Goal: Task Accomplishment & Management: Use online tool/utility

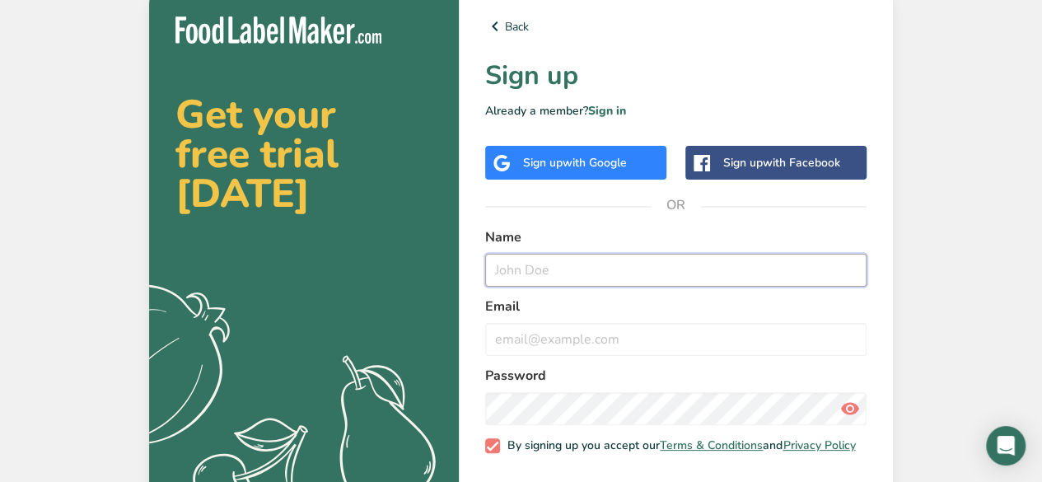
click at [603, 269] on input "text" at bounding box center [676, 270] width 382 height 33
type input "[PERSON_NAME]"
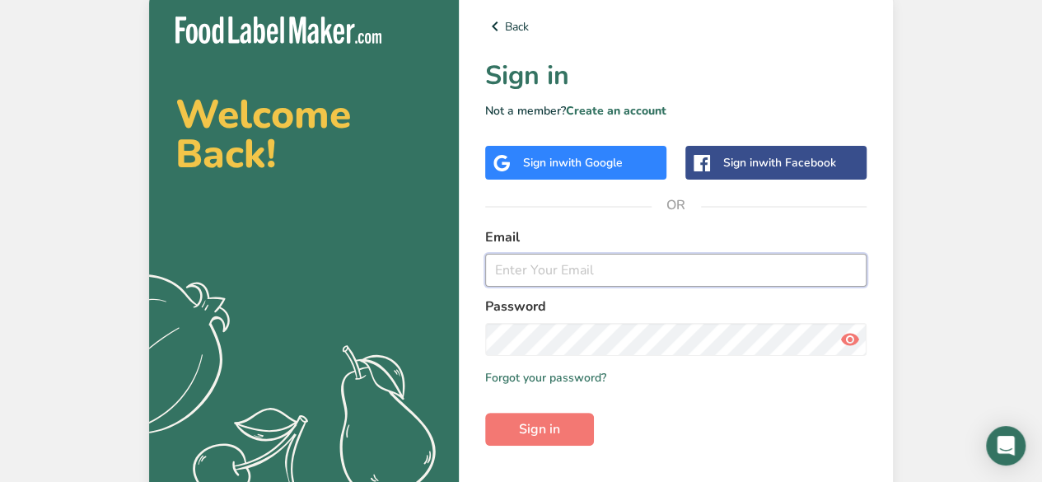
click at [514, 271] on input "email" at bounding box center [676, 270] width 382 height 33
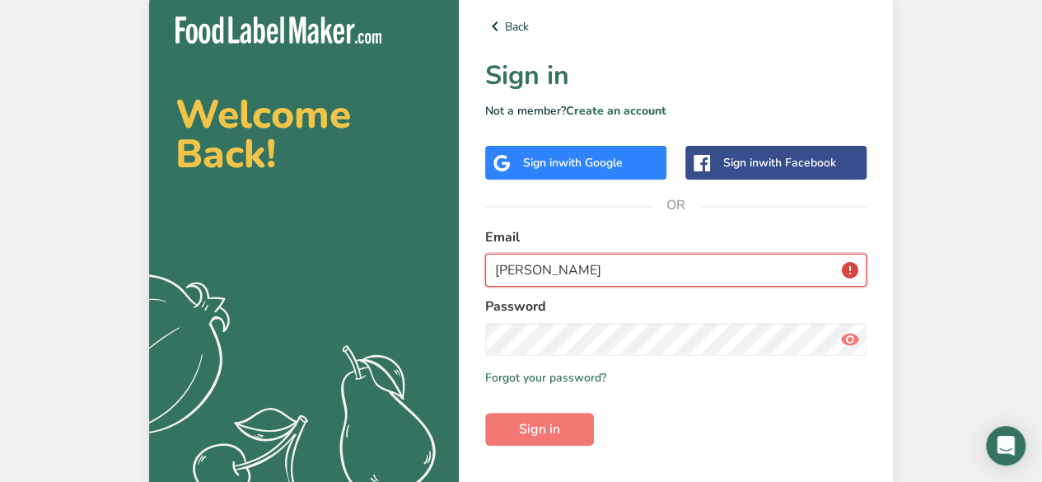
type input "[PERSON_NAME]"
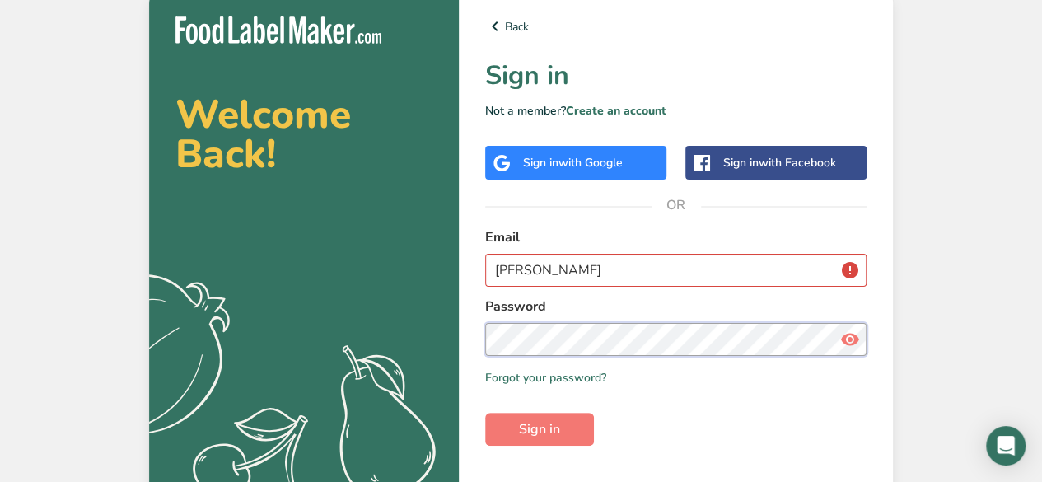
click at [536, 338] on div "Password" at bounding box center [676, 326] width 382 height 59
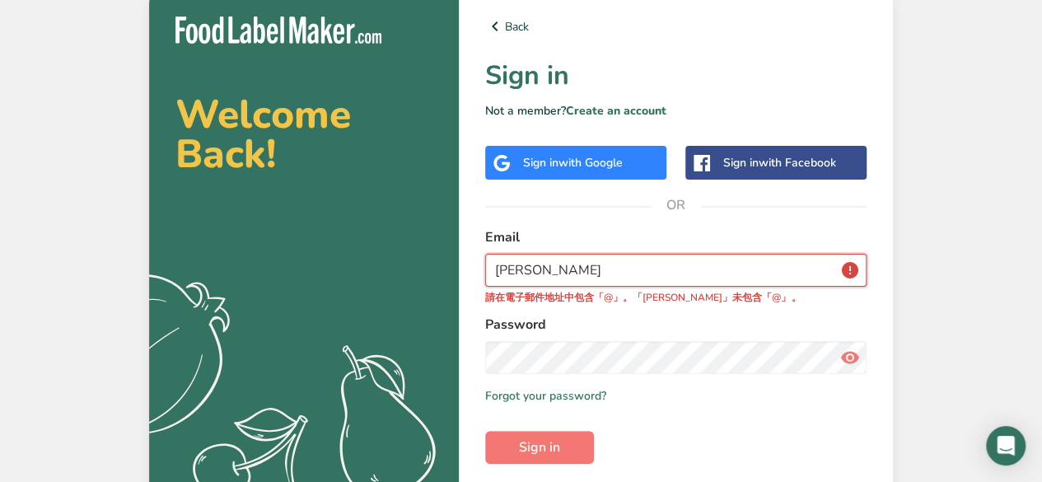
drag, startPoint x: 649, startPoint y: 268, endPoint x: 461, endPoint y: 274, distance: 188.0
click at [461, 274] on div "Back Sign in Not a member? Create an account Sign in with Google Sign in with F…" at bounding box center [676, 273] width 434 height 566
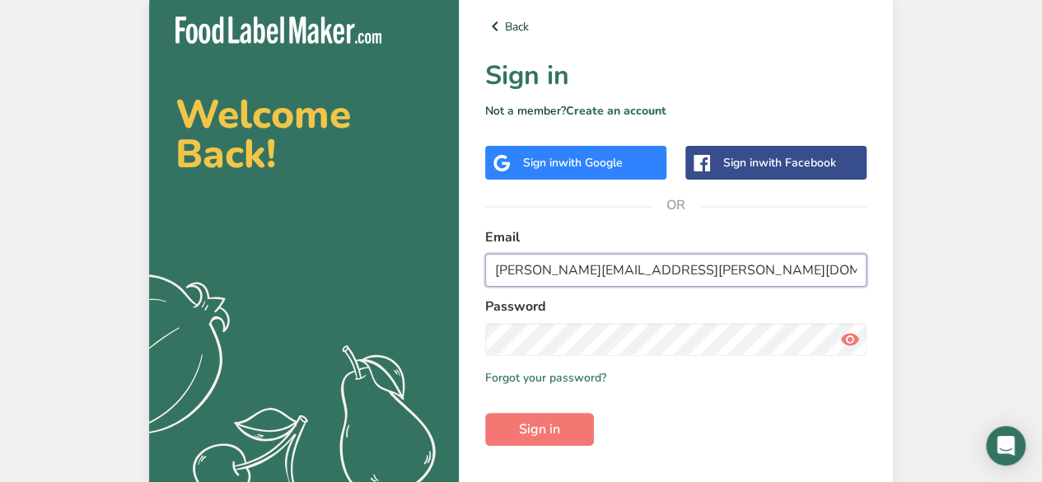
type input "bernice.wong@my.bdsc.school.nz"
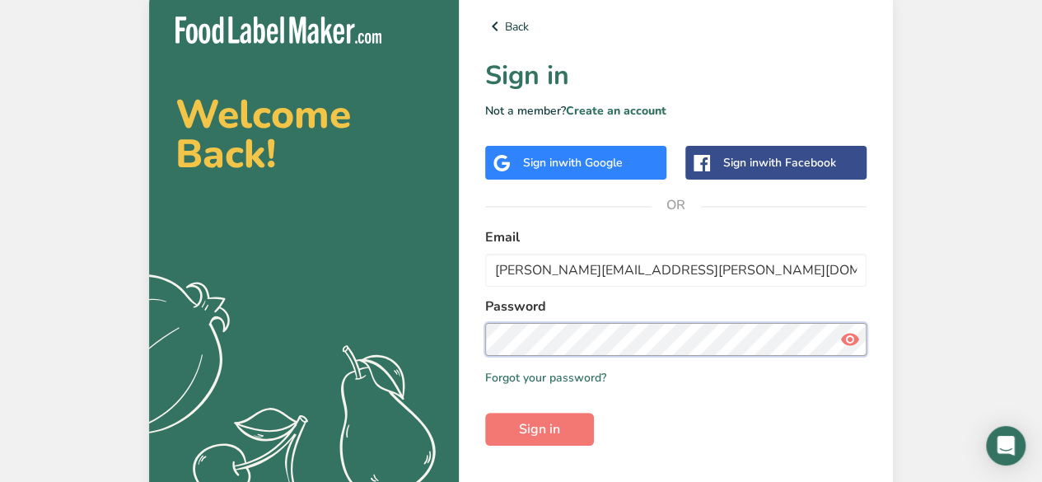
click at [485, 413] on button "Sign in" at bounding box center [539, 429] width 109 height 33
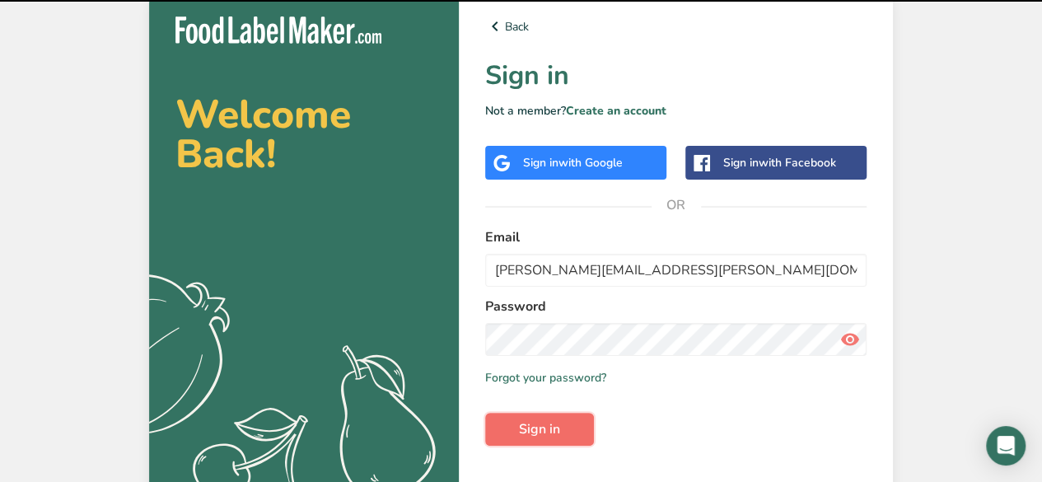
click at [580, 420] on button "Sign in" at bounding box center [539, 429] width 109 height 33
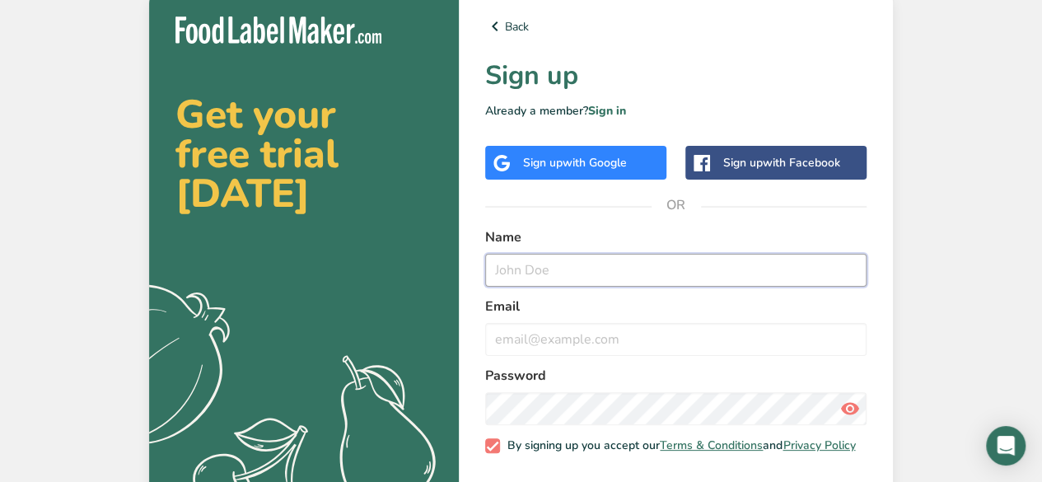
click at [581, 257] on input "text" at bounding box center [676, 270] width 382 height 33
type input "[PERSON_NAME]"
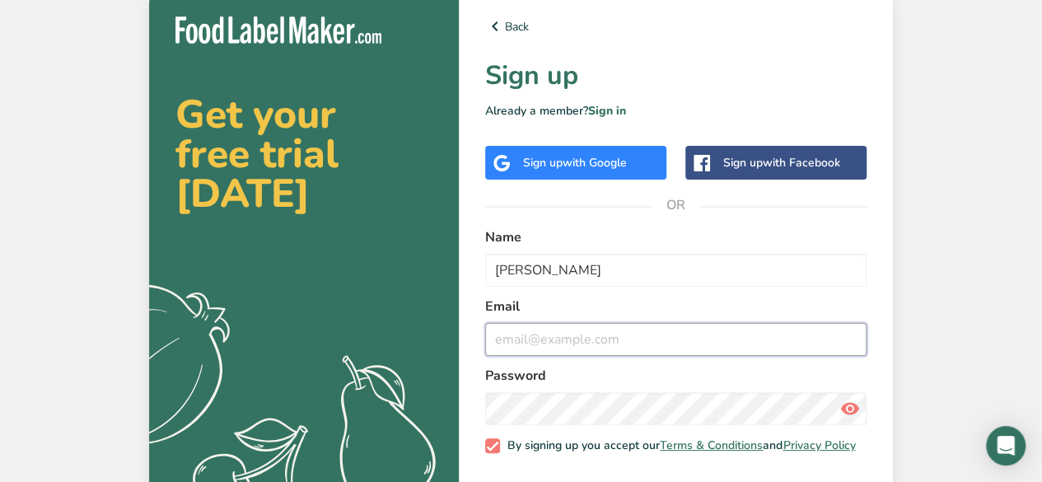
click at [549, 331] on input "email" at bounding box center [676, 339] width 382 height 33
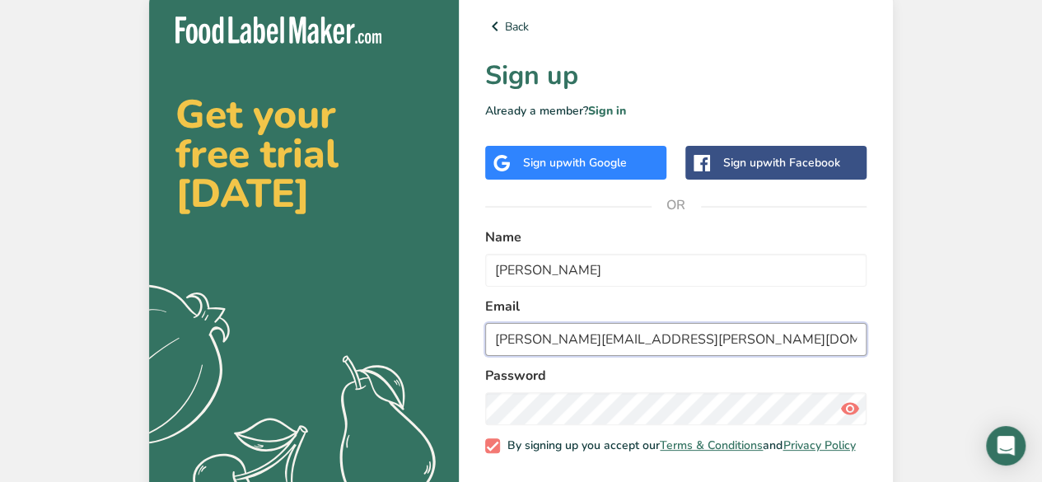
drag, startPoint x: 760, startPoint y: 325, endPoint x: 465, endPoint y: 368, distance: 298.1
click at [465, 368] on div "Back Sign up Already a member? Sign in Sign up with Google Sign up with Faceboo…" at bounding box center [676, 267] width 434 height 554
type input "bernicew3507@cockle.bay.school.nz"
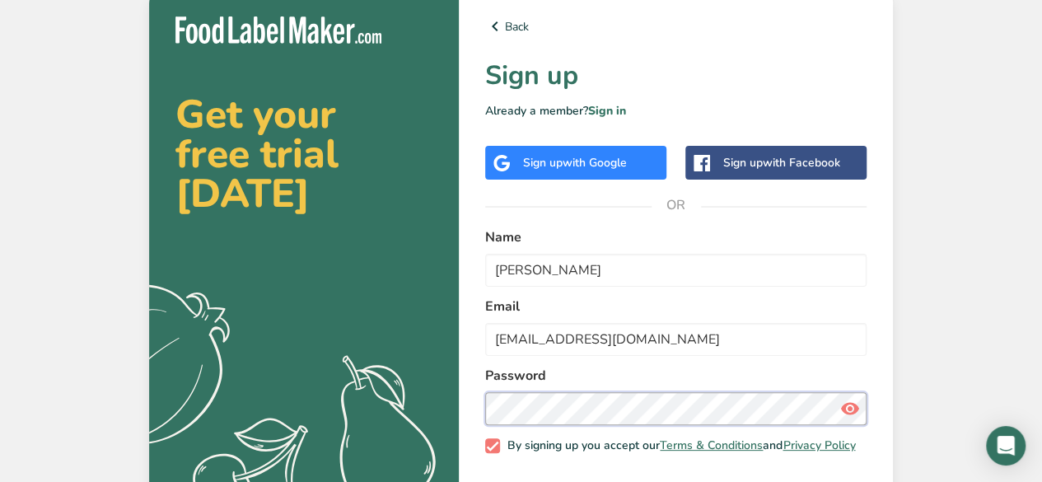
scroll to position [71, 0]
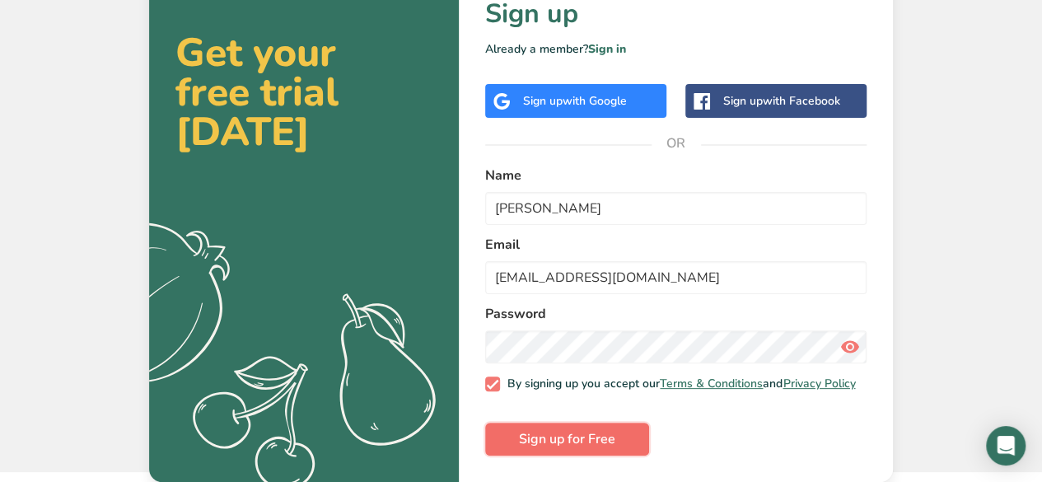
click at [605, 428] on button "Sign up for Free" at bounding box center [567, 439] width 164 height 33
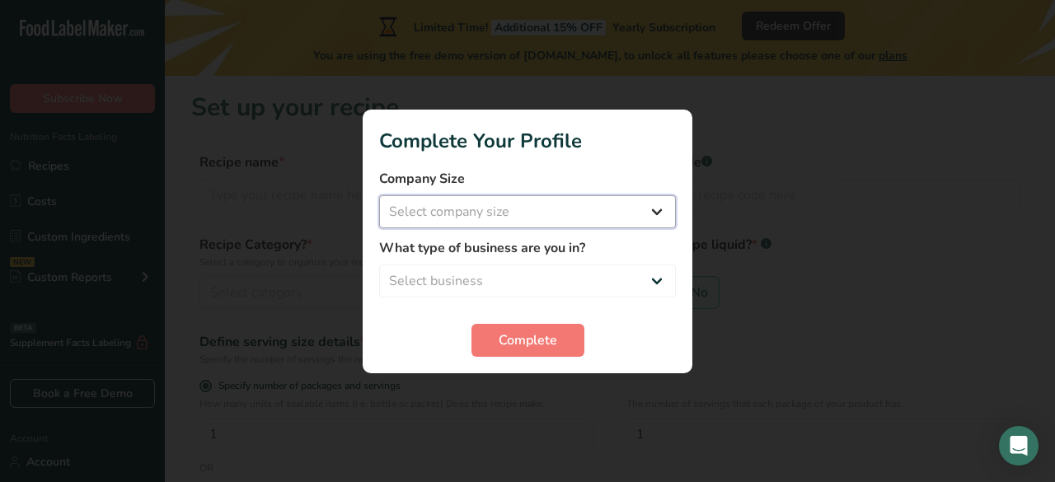
click at [565, 212] on select "Select company size Fewer than 10 Employees 10 to 50 Employees 51 to 500 Employ…" at bounding box center [527, 211] width 297 height 33
select select "1"
click at [379, 195] on select "Select company size Fewer than 10 Employees 10 to 50 Employees 51 to 500 Employ…" at bounding box center [527, 211] width 297 height 33
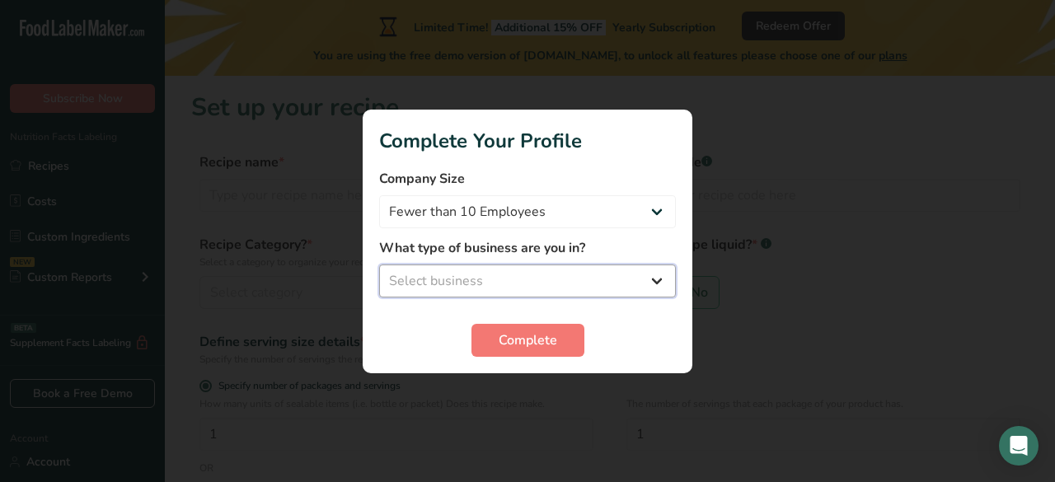
click at [506, 266] on select "Select business Packaged Food Manufacturer Restaurant & Cafe Bakery Meal Plans …" at bounding box center [527, 281] width 297 height 33
click at [451, 271] on select "Select business Packaged Food Manufacturer Restaurant & Cafe Bakery Meal Plans …" at bounding box center [527, 281] width 297 height 33
click at [536, 289] on select "Select business Packaged Food Manufacturer Restaurant & Cafe Bakery Meal Plans …" at bounding box center [527, 281] width 297 height 33
select select "2"
click at [379, 265] on select "Select business Packaged Food Manufacturer Restaurant & Cafe Bakery Meal Plans …" at bounding box center [527, 281] width 297 height 33
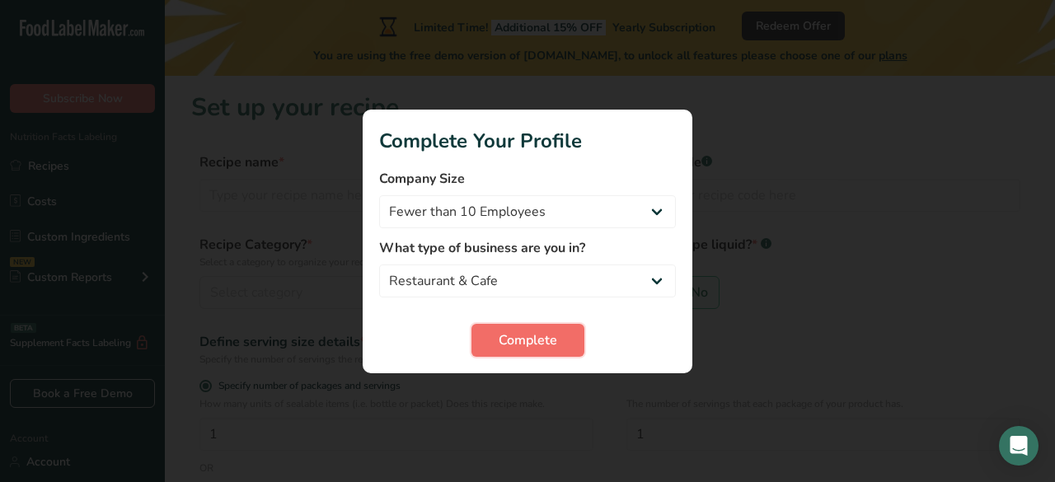
click at [517, 339] on span "Complete" at bounding box center [528, 340] width 59 height 20
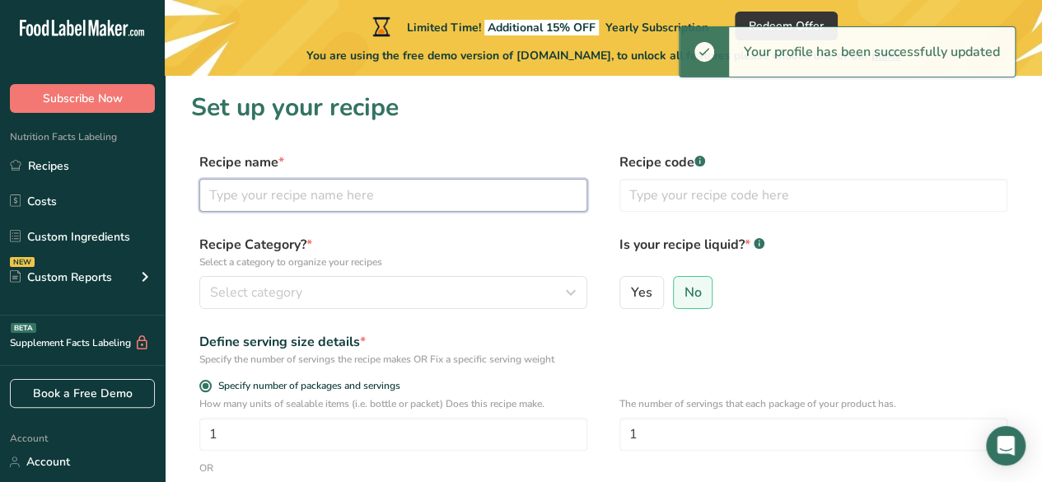
click at [323, 193] on input "text" at bounding box center [393, 195] width 388 height 33
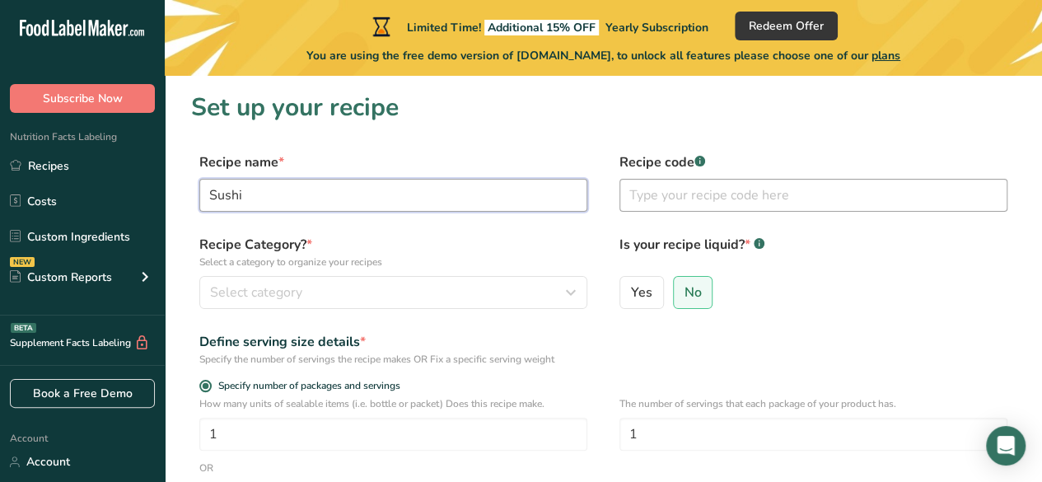
type input "Sushi"
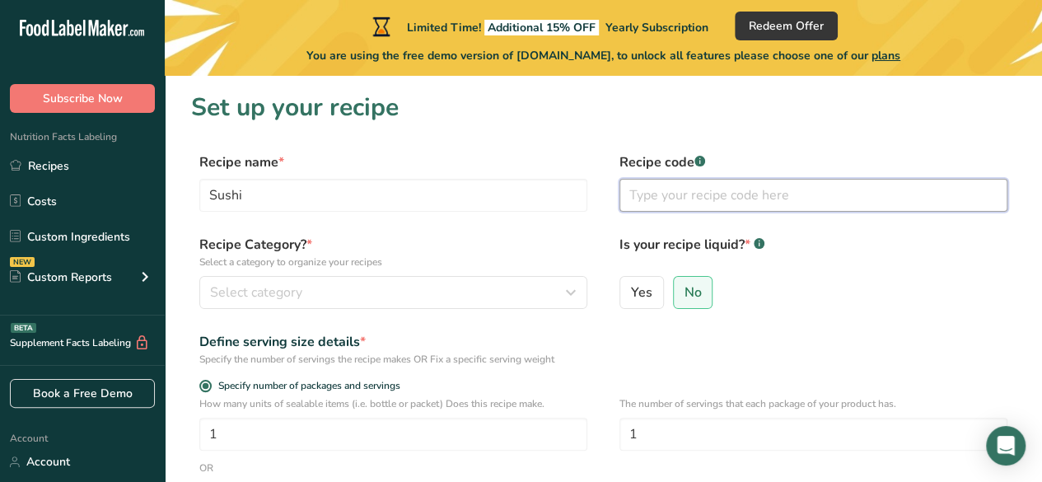
click at [651, 190] on input "text" at bounding box center [814, 195] width 388 height 33
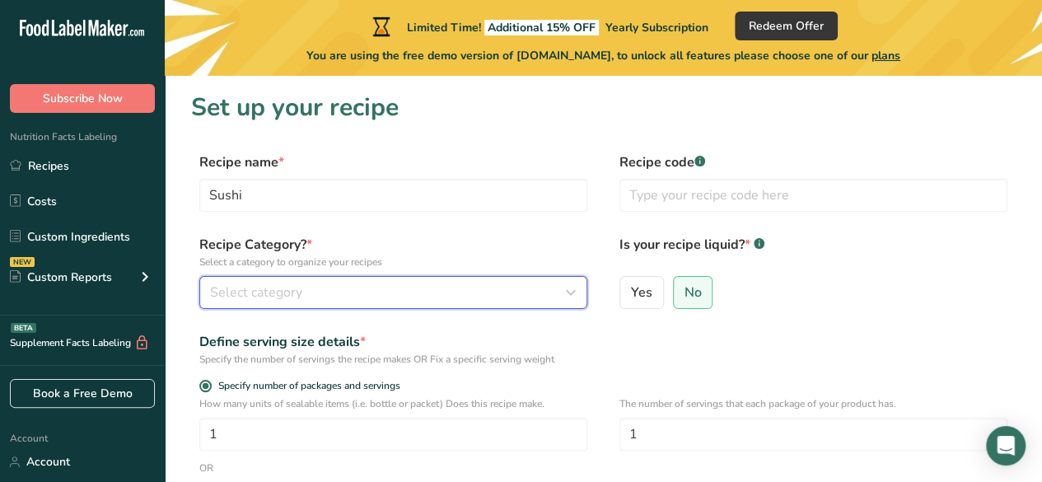
click at [424, 284] on div "Select category" at bounding box center [388, 293] width 357 height 20
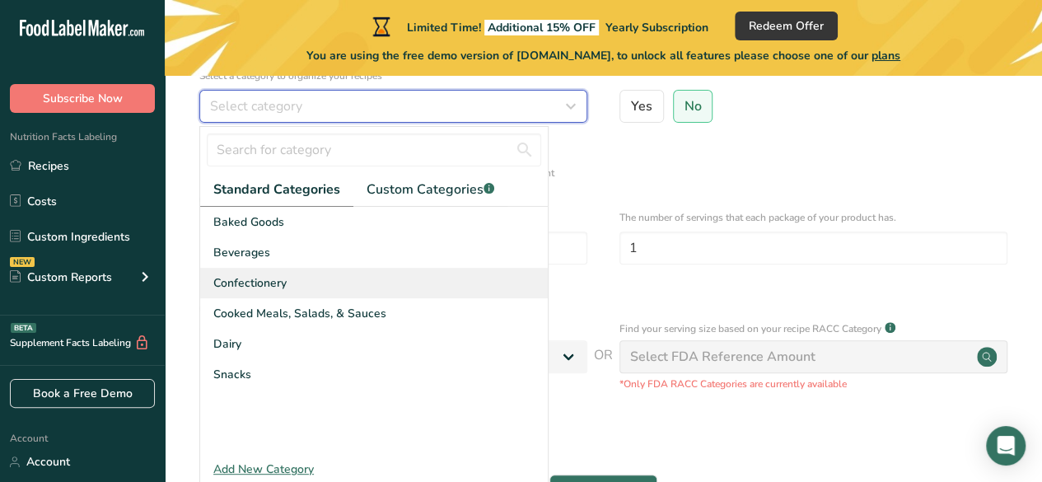
scroll to position [187, 0]
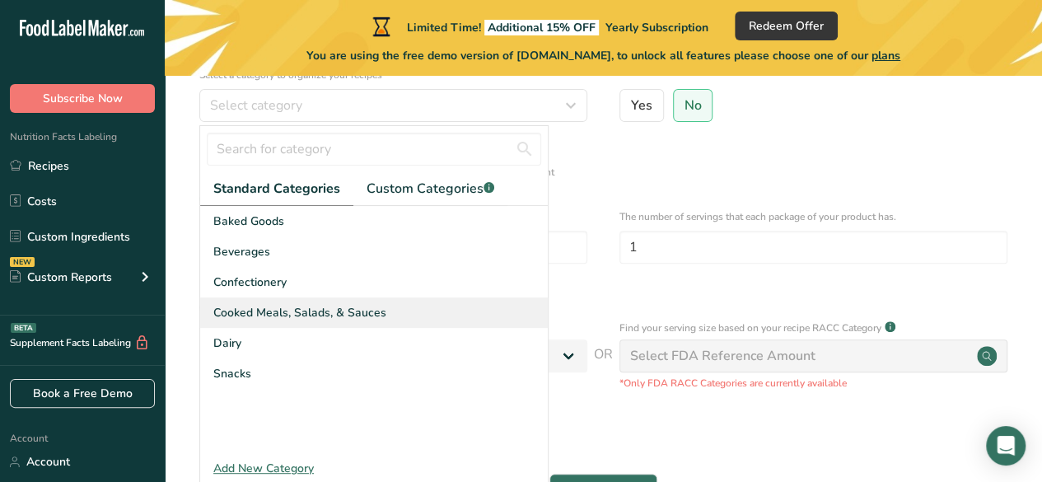
click at [396, 322] on div "Cooked Meals, Salads, & Sauces" at bounding box center [374, 312] width 348 height 30
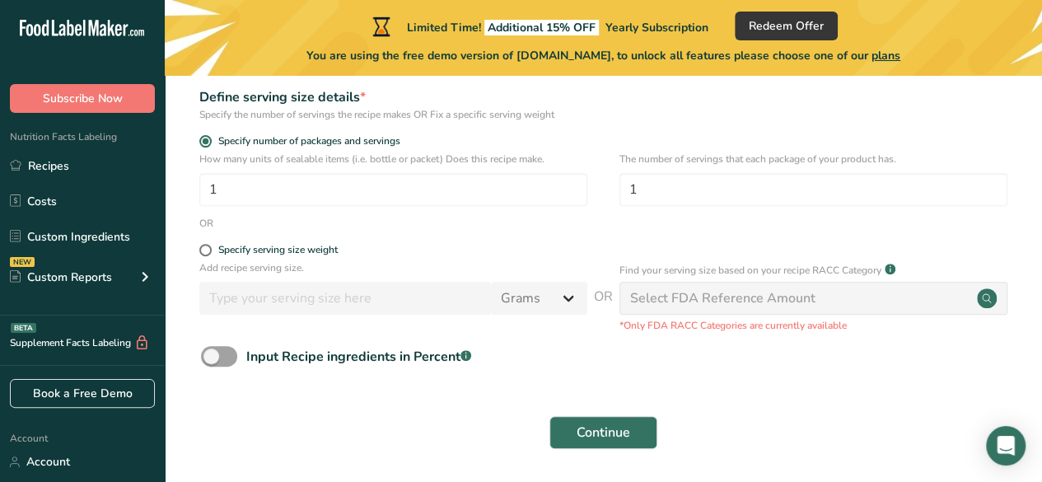
scroll to position [300, 0]
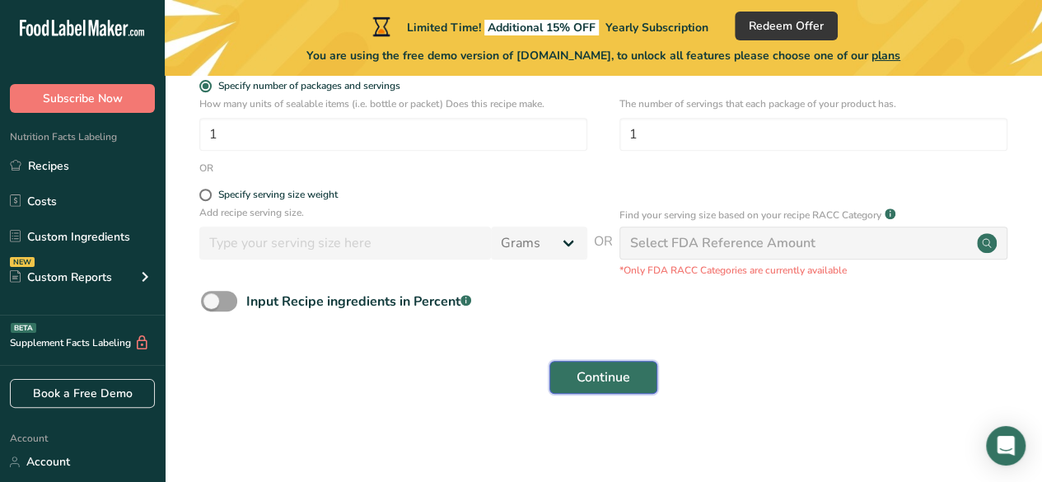
click at [583, 374] on span "Continue" at bounding box center [604, 378] width 54 height 20
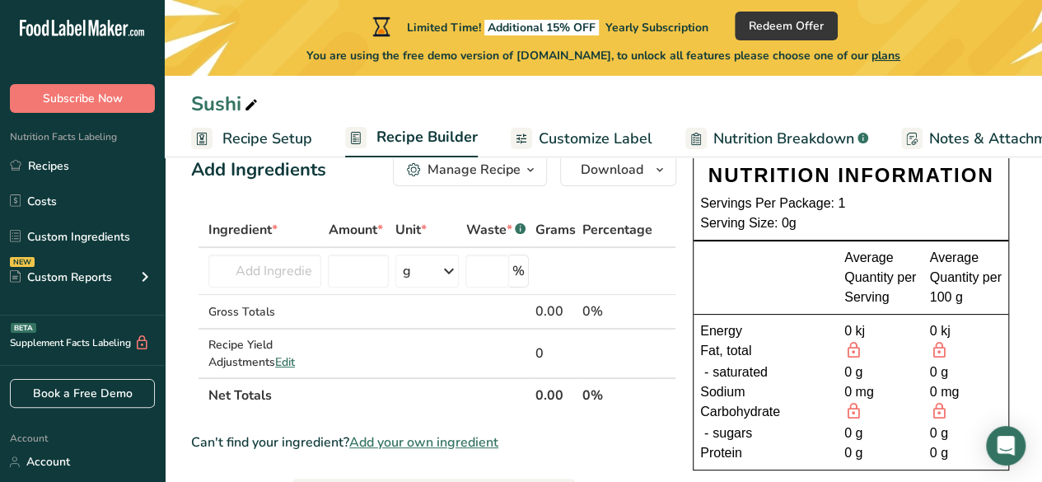
scroll to position [38, 0]
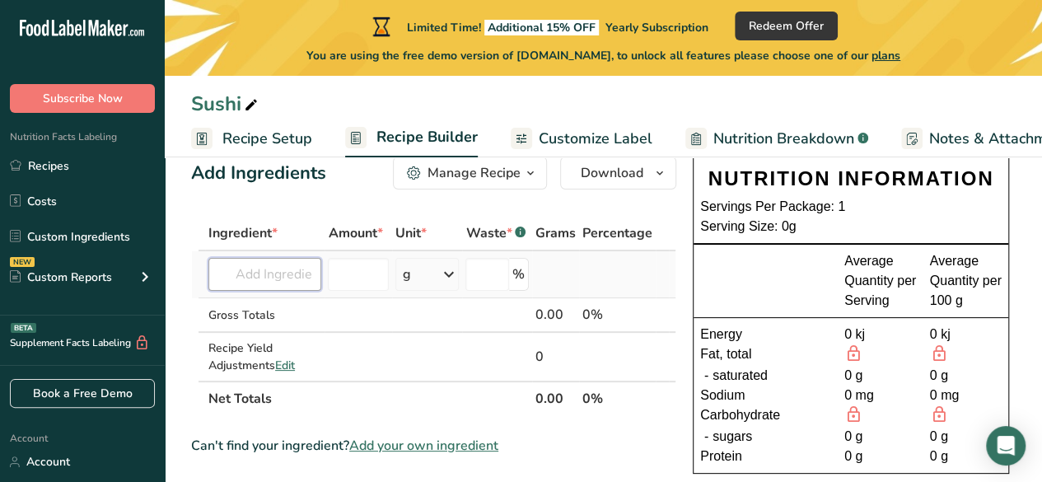
click at [250, 279] on input "text" at bounding box center [264, 274] width 113 height 33
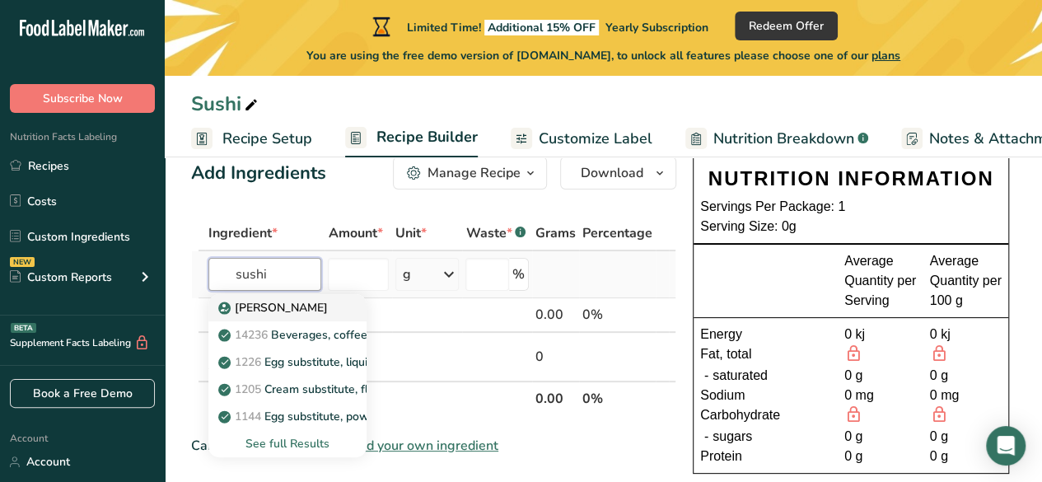
type input "sushi"
click at [300, 309] on div "Sushi Nori" at bounding box center [274, 307] width 105 height 17
type input "Sushi Nori"
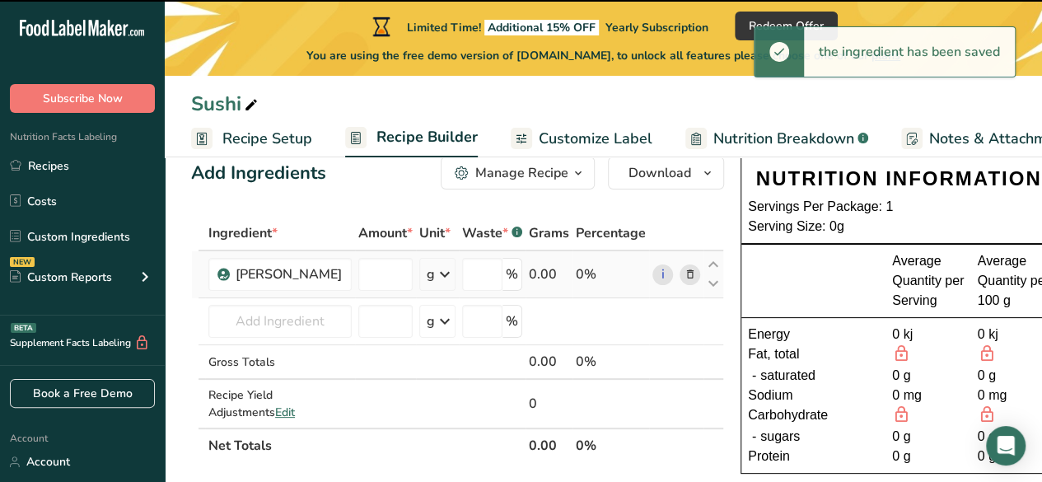
type input "0"
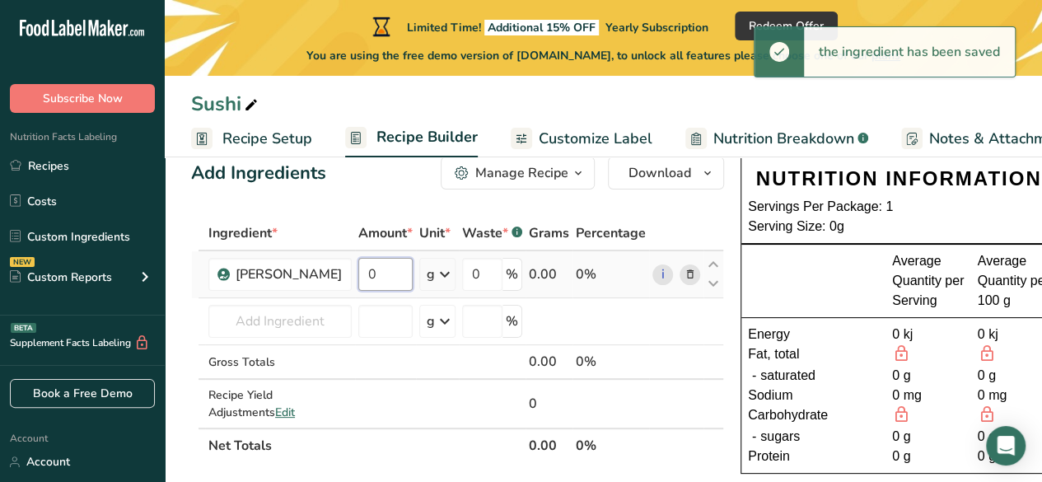
click at [358, 273] on input "0" at bounding box center [385, 274] width 54 height 33
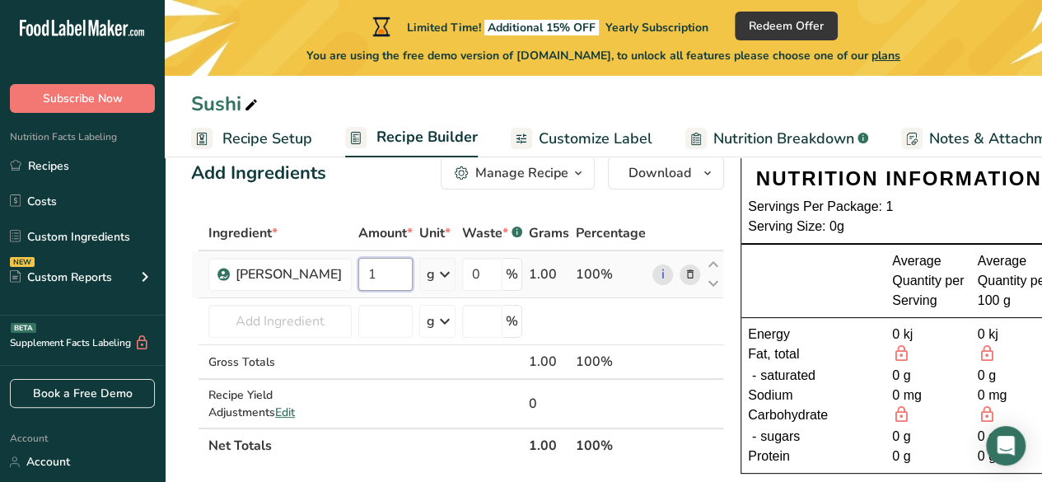
type input "1"
click at [395, 278] on div "Ingredient * Amount * Unit * Waste * .a-a{fill:#347362;}.b-a{fill:#fff;} Grams …" at bounding box center [457, 339] width 533 height 247
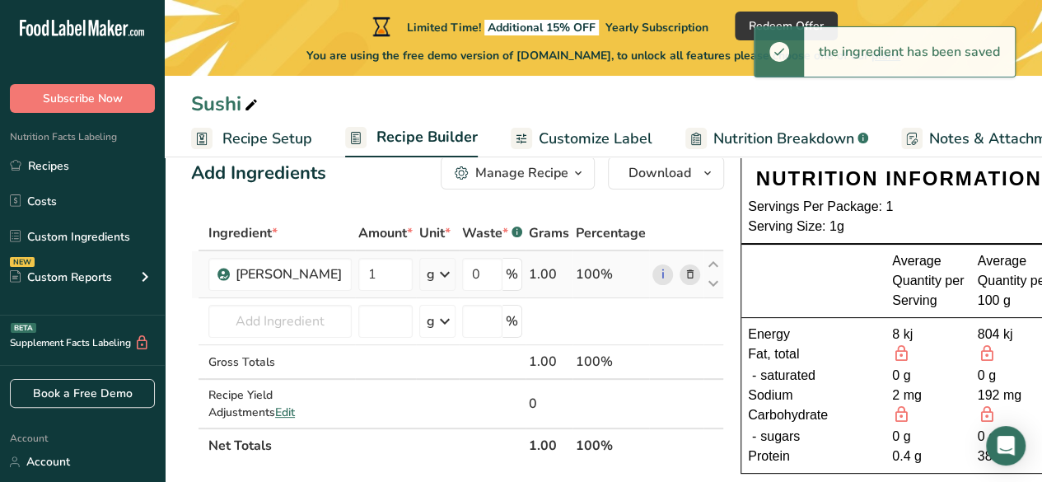
click at [435, 275] on icon at bounding box center [445, 275] width 20 height 30
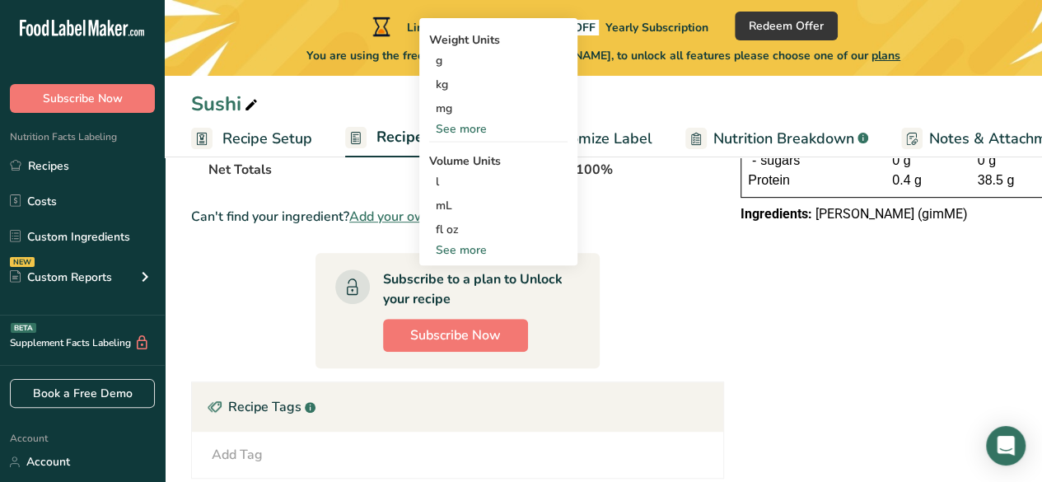
scroll to position [315, 0]
click at [437, 257] on div "See more" at bounding box center [498, 249] width 138 height 17
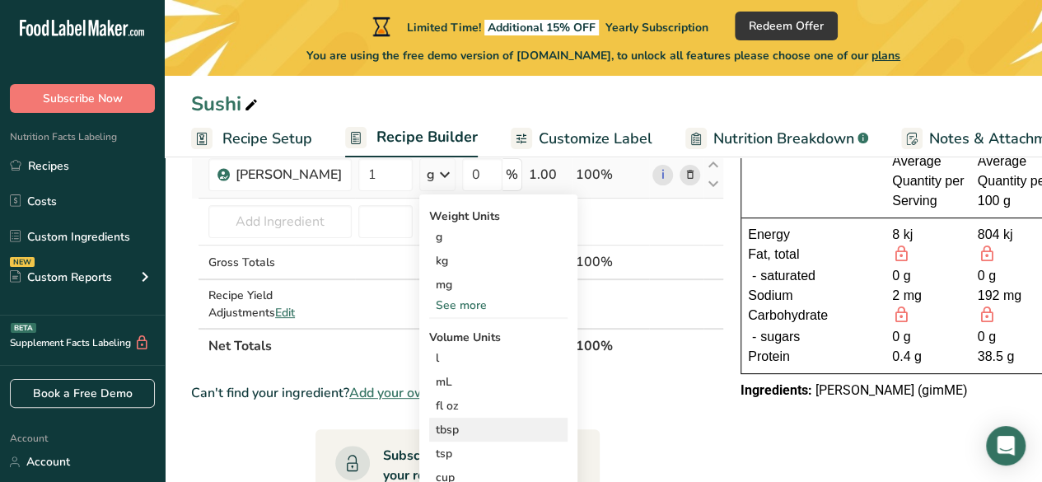
scroll to position [136, 0]
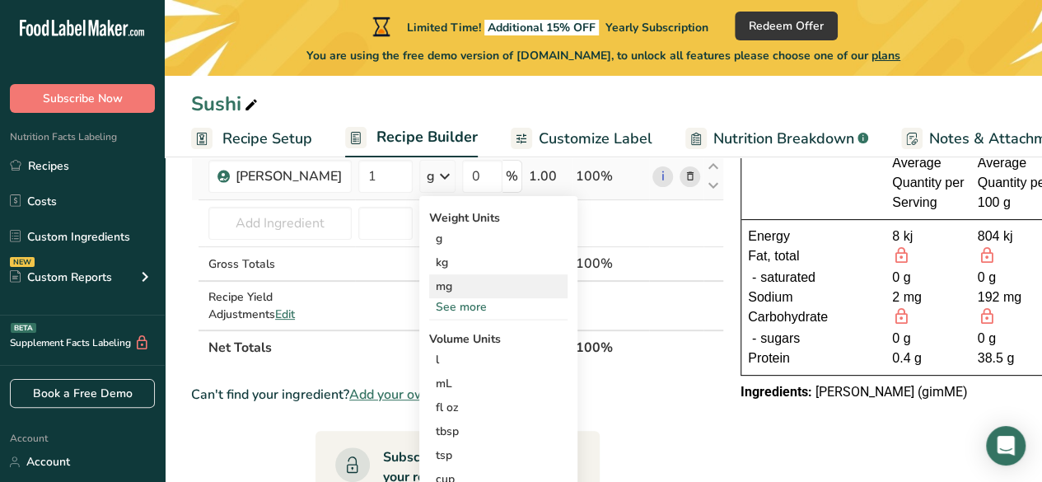
click at [435, 296] on div "mg" at bounding box center [498, 286] width 138 height 24
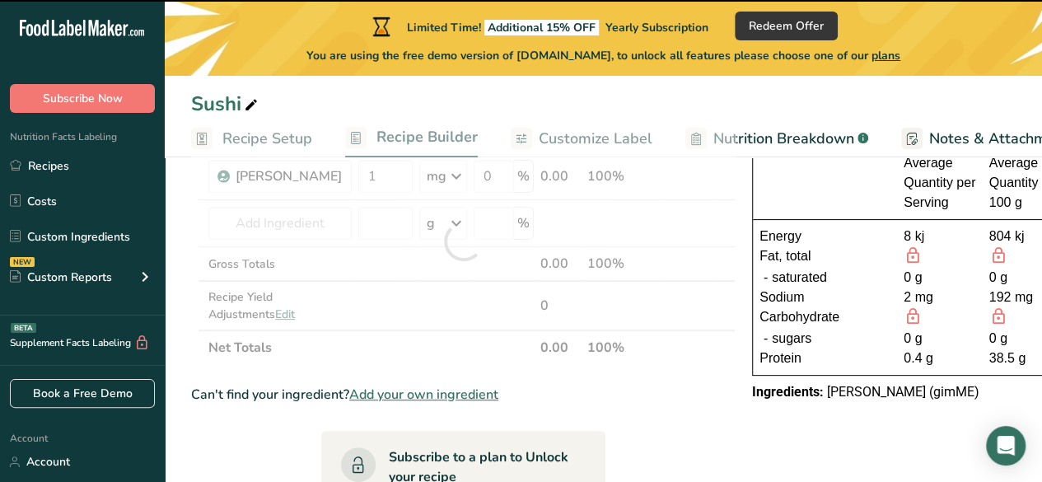
scroll to position [0, 0]
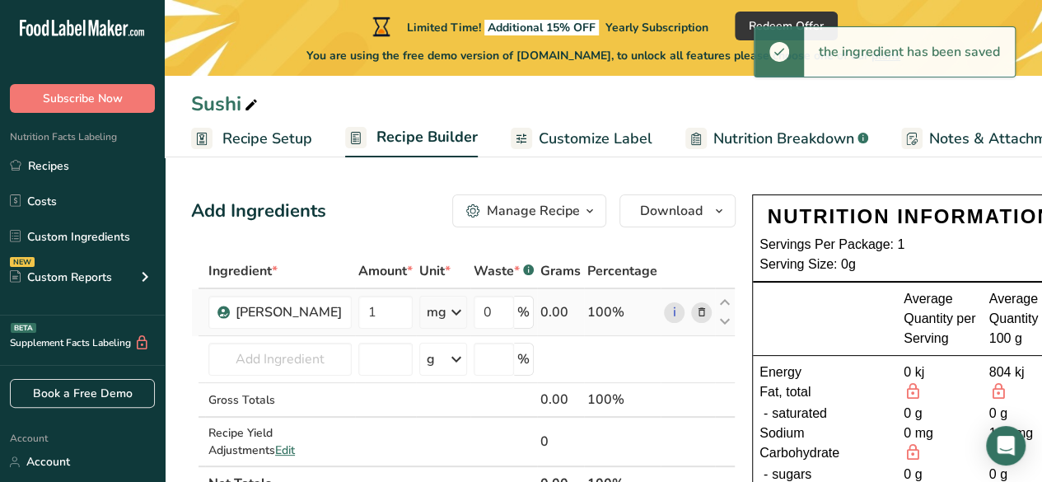
click at [427, 312] on div "mg" at bounding box center [437, 312] width 20 height 20
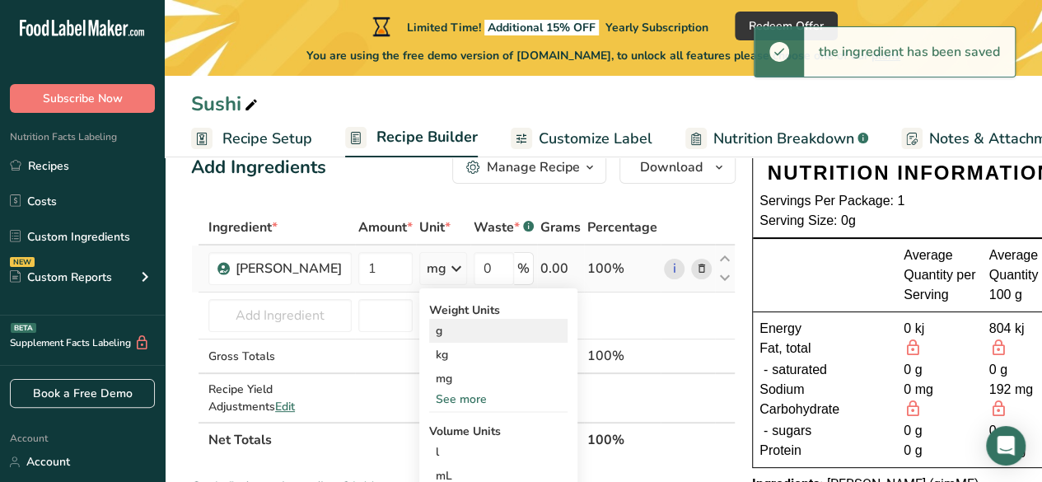
scroll to position [45, 0]
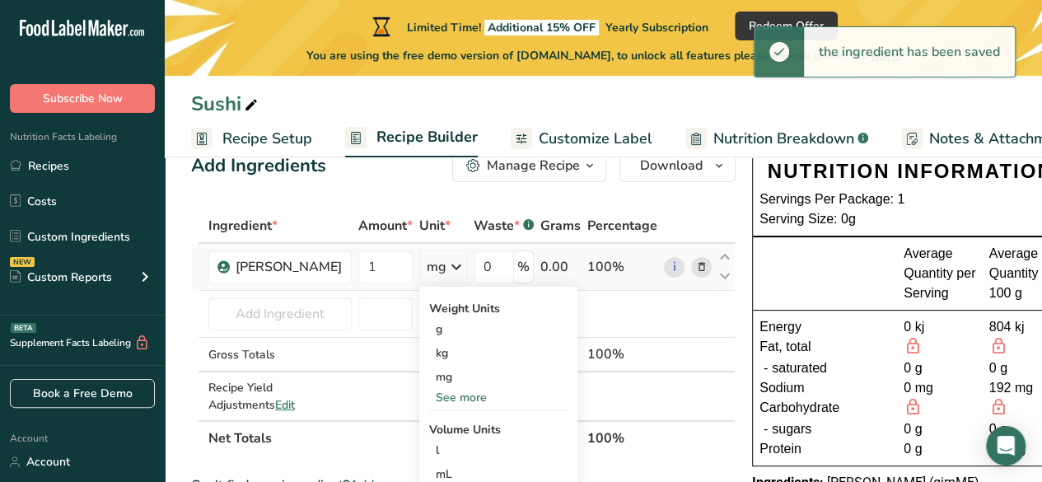
click at [429, 392] on div "See more" at bounding box center [498, 397] width 138 height 17
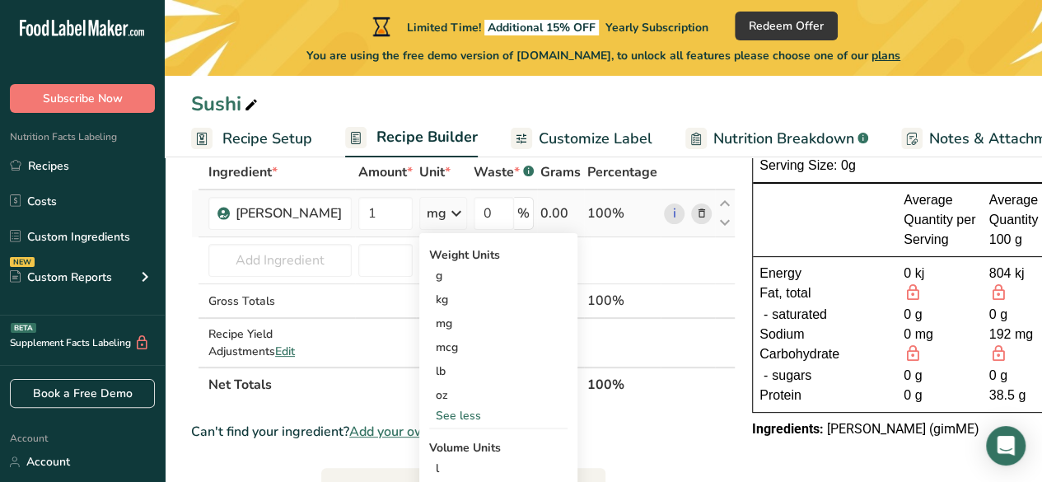
scroll to position [101, 0]
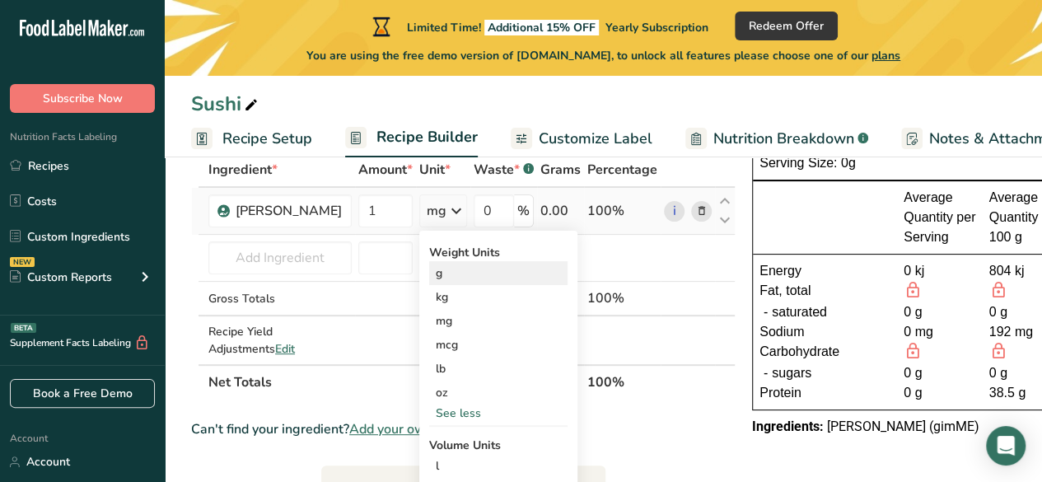
click at [429, 278] on div "g" at bounding box center [498, 273] width 138 height 24
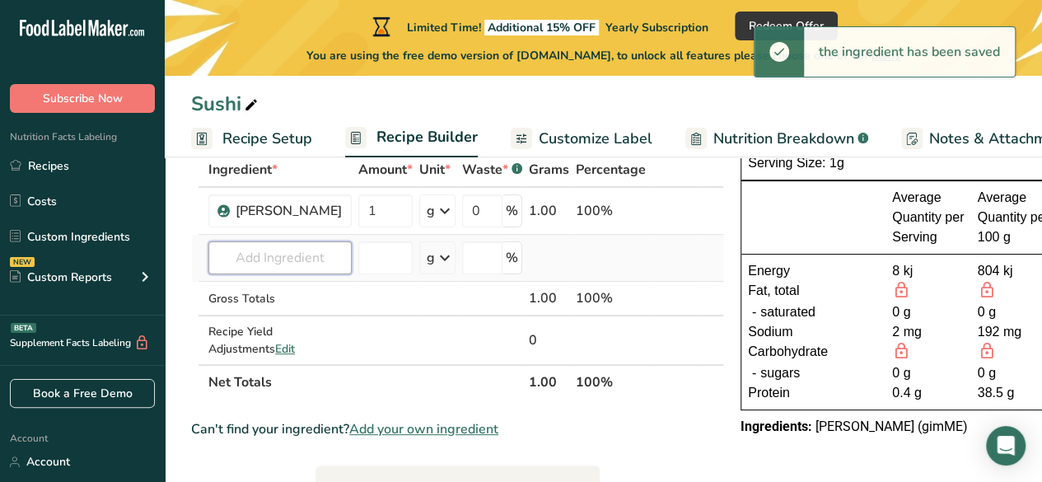
click at [269, 265] on input "text" at bounding box center [279, 257] width 143 height 33
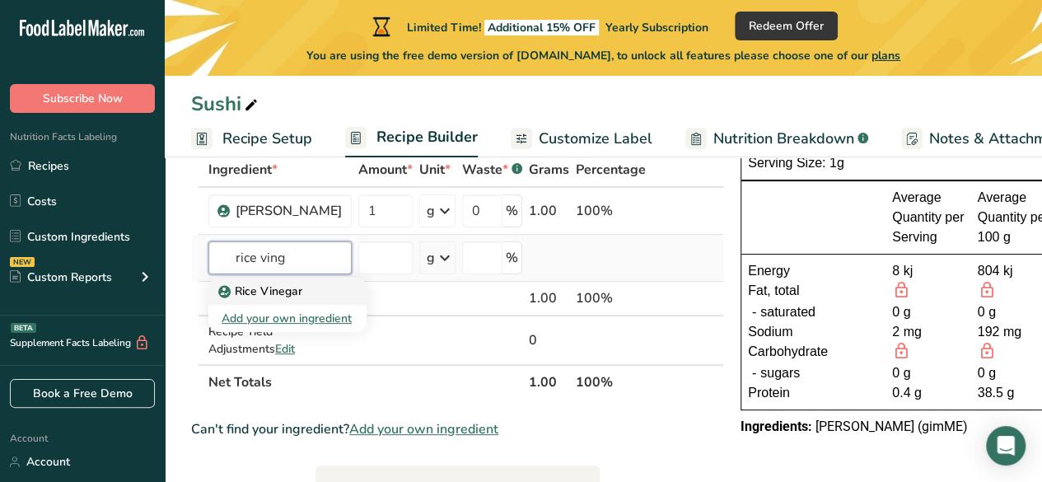
type input "rice ving"
click at [307, 302] on link "Rice Vinegar" at bounding box center [287, 291] width 158 height 27
type input "Rice Vinegar"
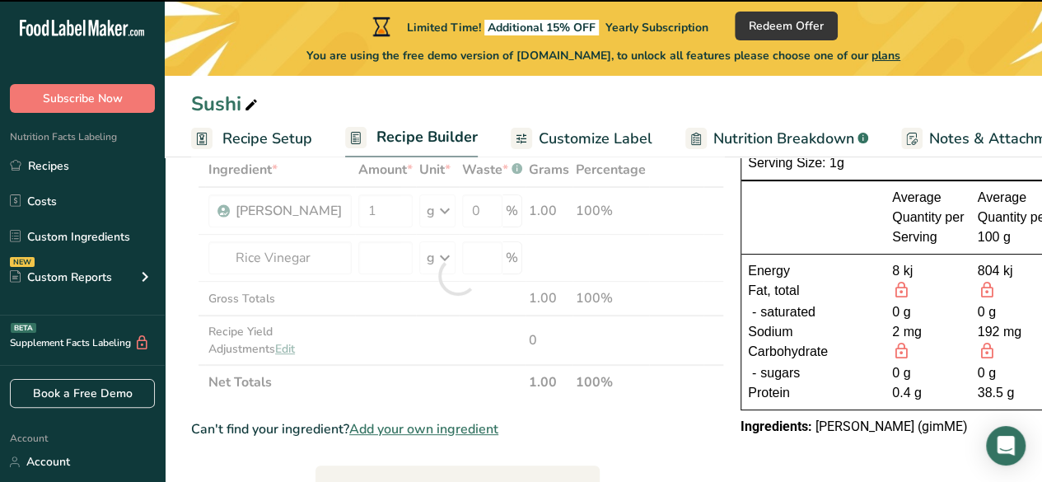
type input "0"
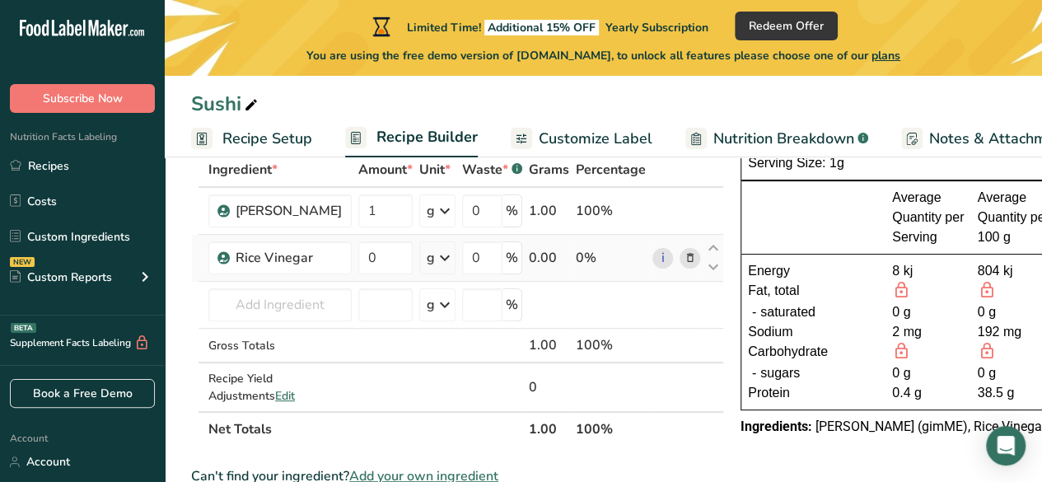
click at [427, 256] on div "g" at bounding box center [431, 258] width 8 height 20
click at [361, 257] on input "0" at bounding box center [385, 257] width 54 height 33
type input "2"
click at [417, 255] on div "Ingredient * Amount * Unit * Waste * .a-a{fill:#347362;}.b-a{fill:#fff;} Grams …" at bounding box center [457, 299] width 533 height 294
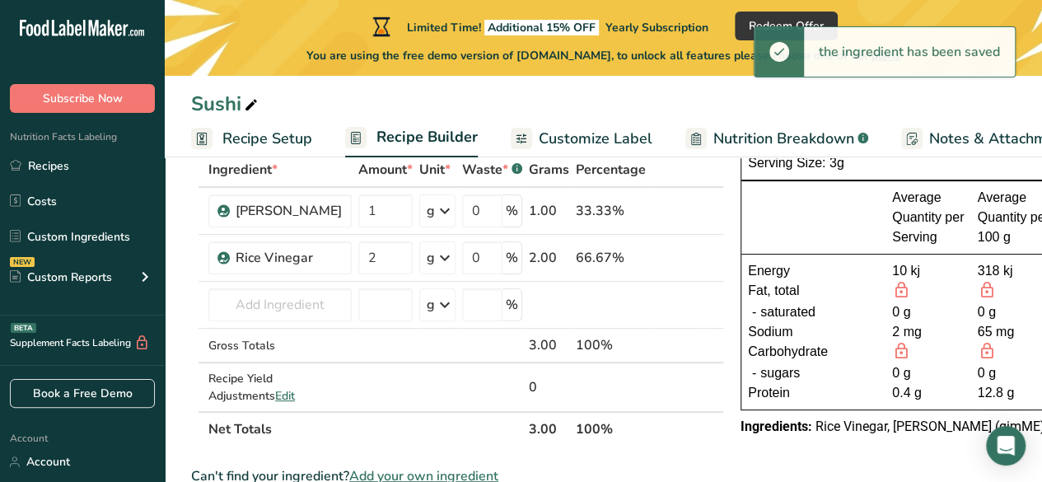
click at [435, 258] on icon at bounding box center [445, 258] width 20 height 30
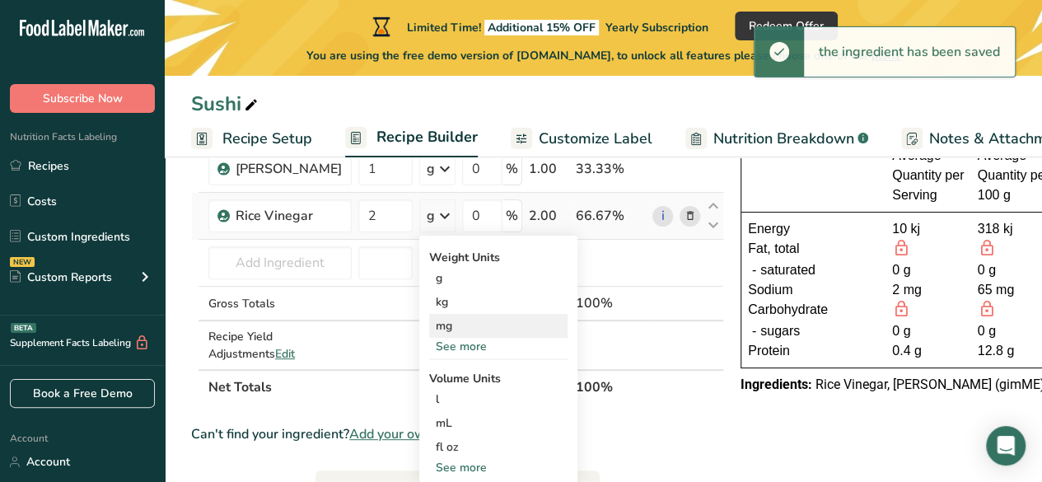
scroll to position [145, 0]
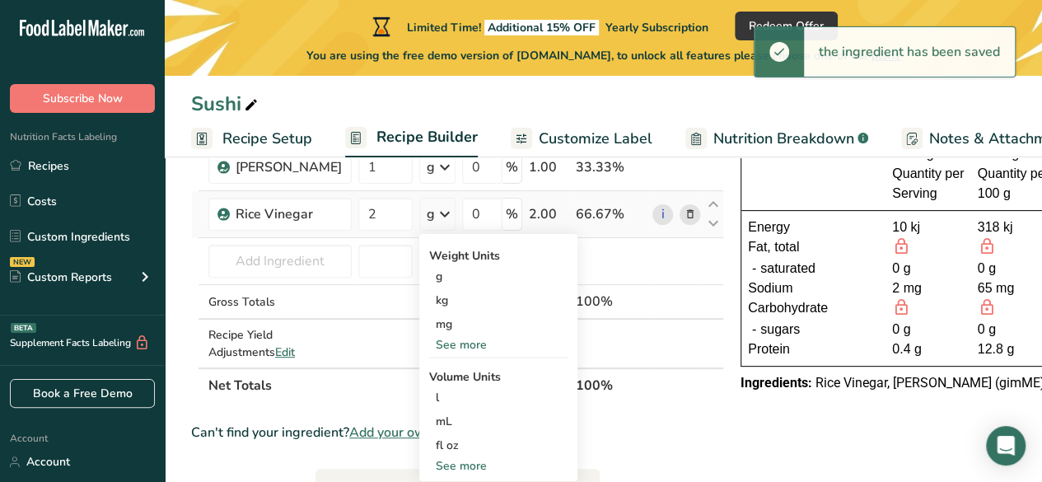
click at [433, 349] on div "See more" at bounding box center [498, 344] width 138 height 17
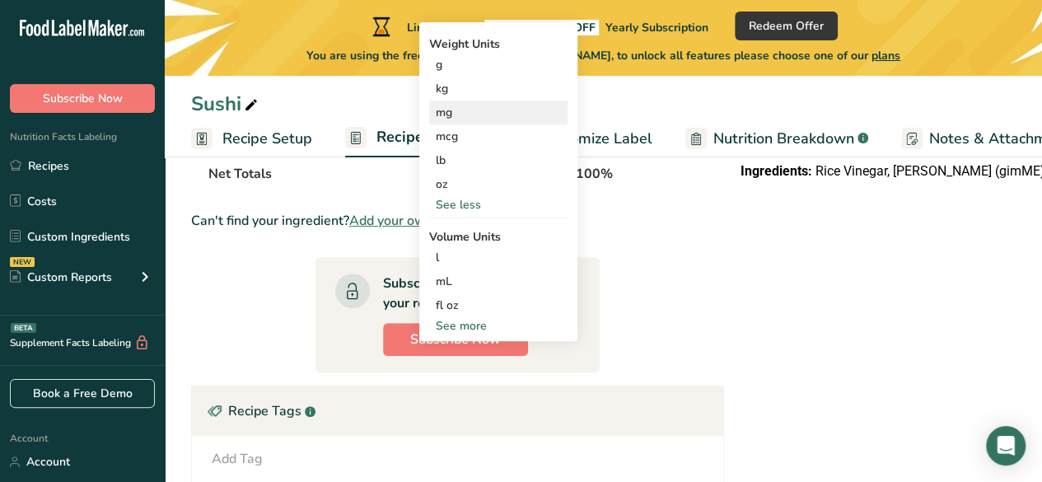
scroll to position [362, 0]
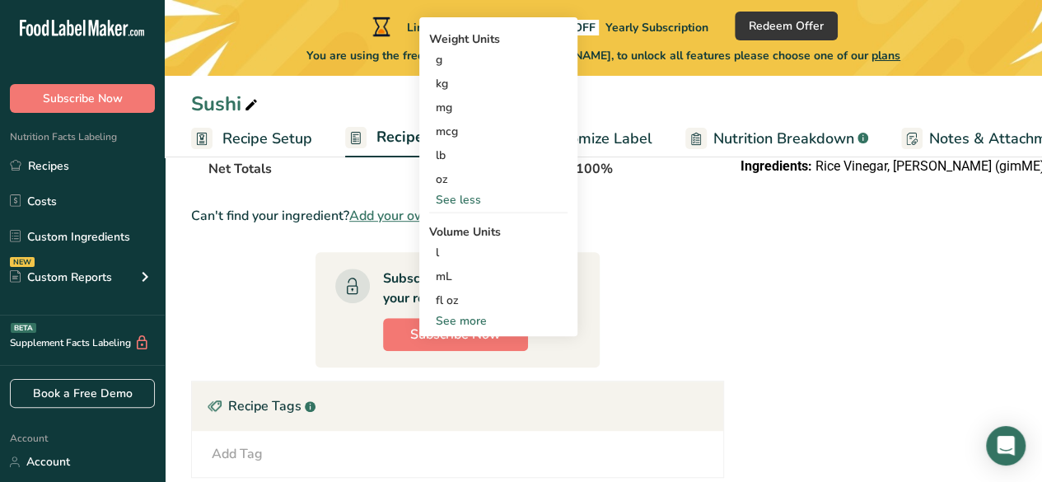
click at [445, 324] on div "See more" at bounding box center [498, 320] width 138 height 17
select select "22"
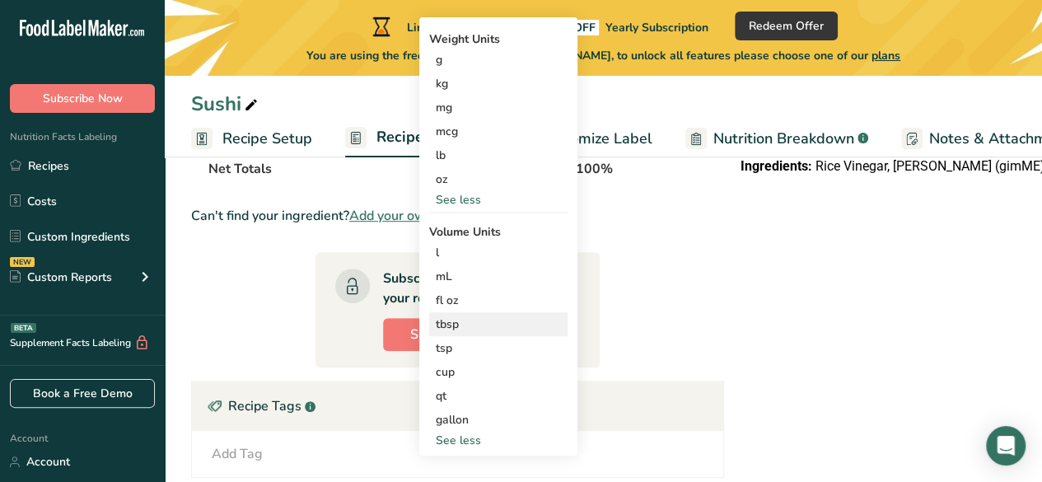
click at [436, 327] on div "tbsp" at bounding box center [498, 324] width 125 height 17
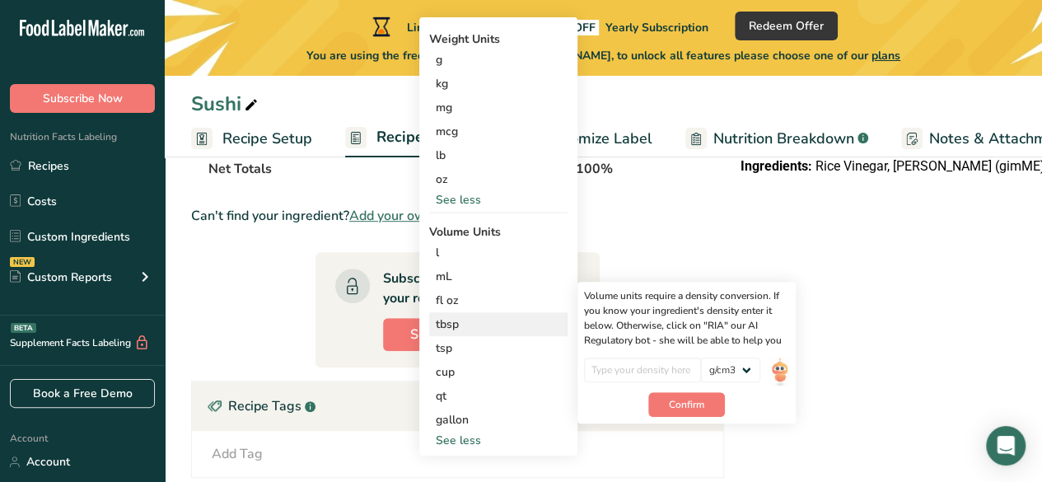
click at [436, 321] on div "tbsp" at bounding box center [498, 324] width 125 height 17
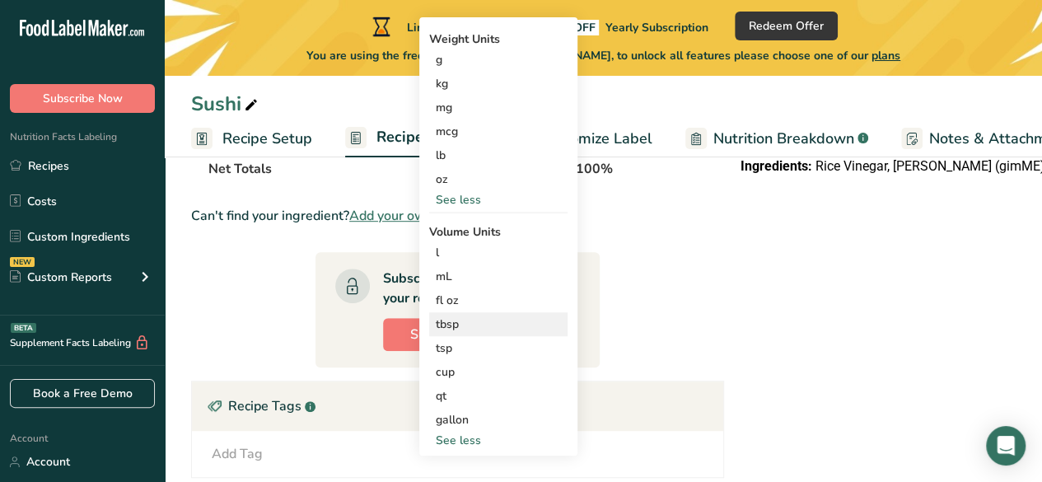
click at [436, 325] on div "tbsp" at bounding box center [498, 324] width 125 height 17
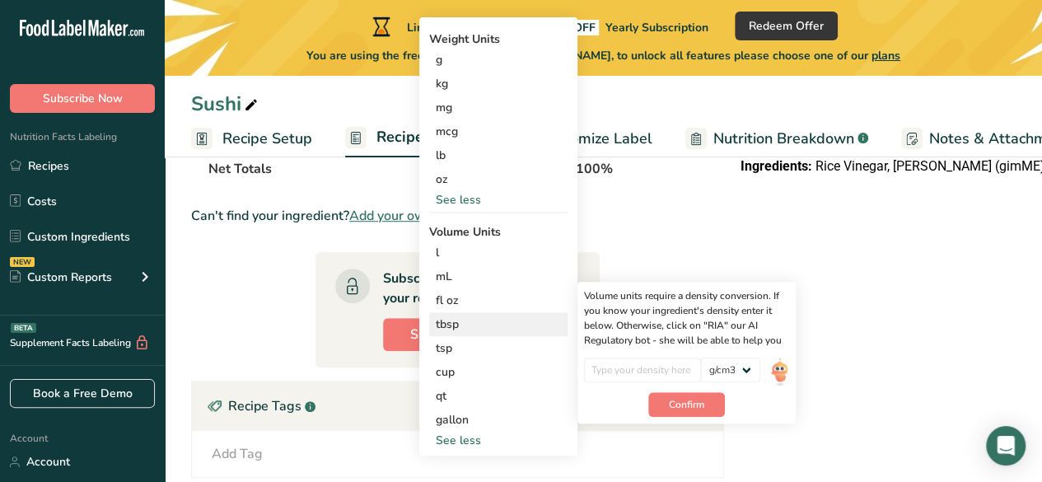
click at [670, 421] on div "Volume units require a density conversion. If you know your ingredient's densit…" at bounding box center [687, 353] width 218 height 142
click at [676, 406] on button "Confirm" at bounding box center [686, 404] width 77 height 25
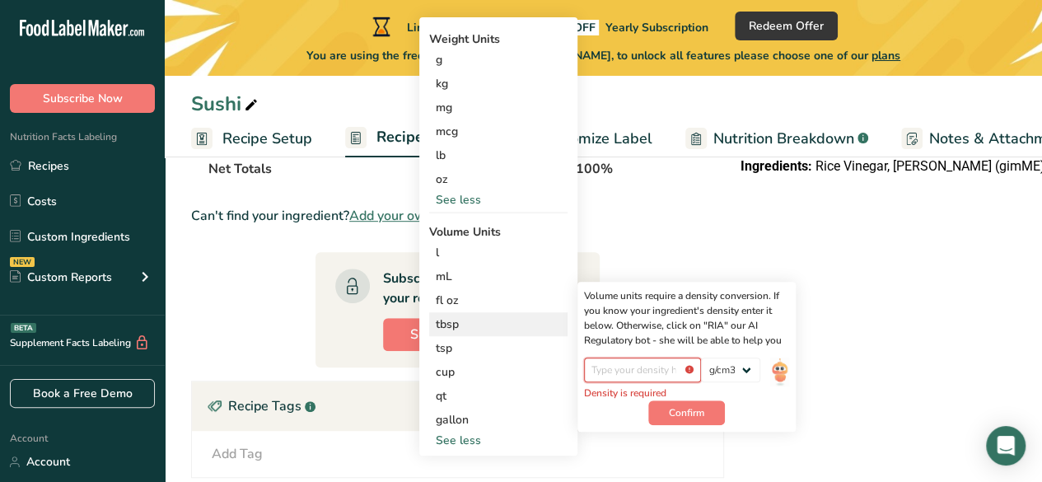
click at [600, 375] on input "number" at bounding box center [643, 370] width 118 height 25
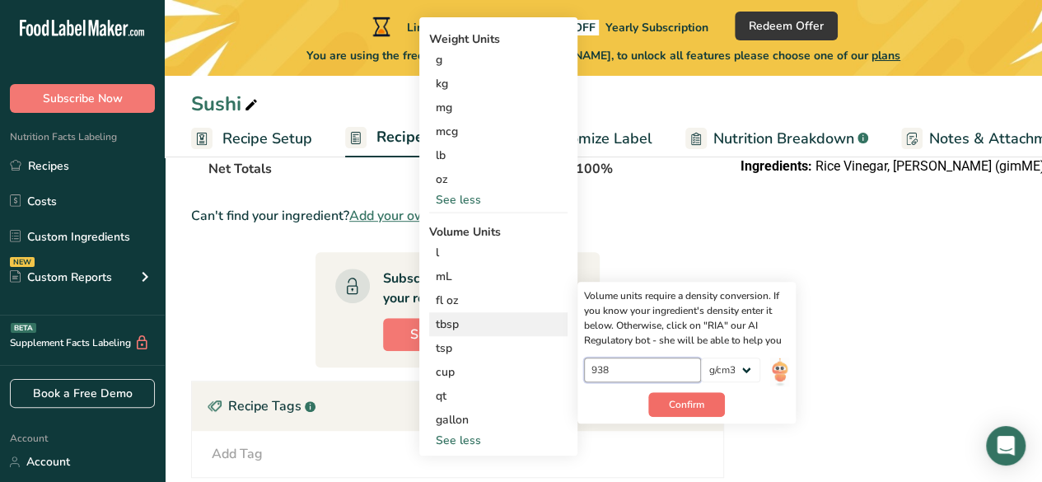
type input "938"
click at [669, 407] on span "Confirm" at bounding box center [686, 404] width 35 height 15
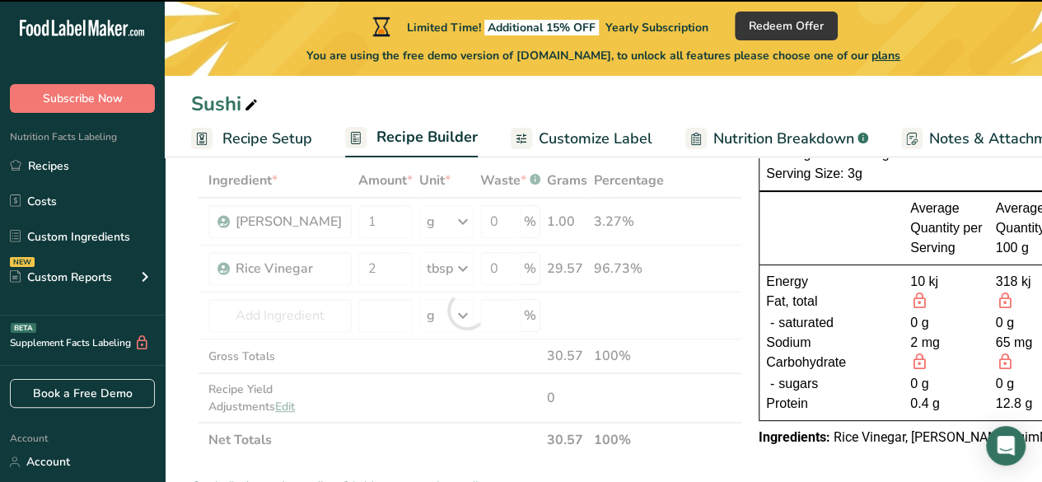
scroll to position [90, 0]
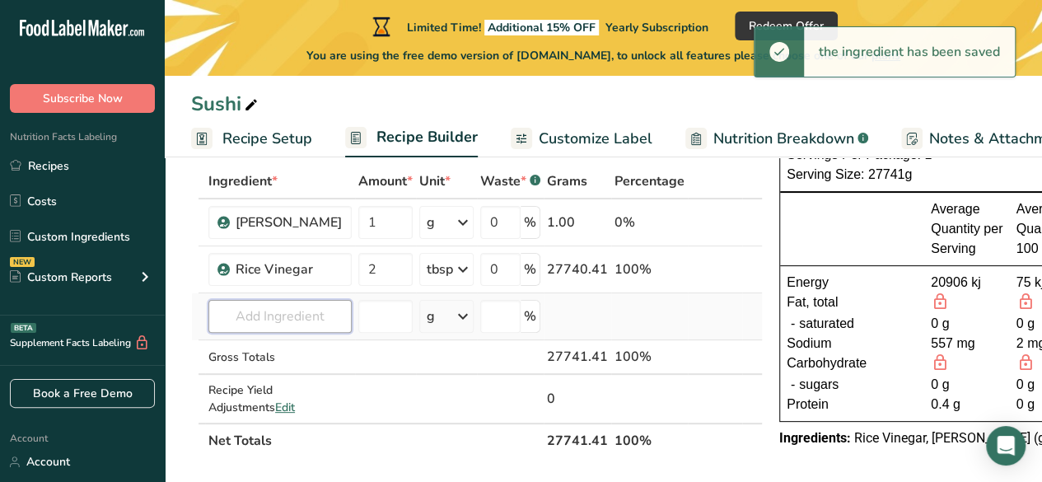
click at [315, 311] on input "text" at bounding box center [279, 316] width 143 height 33
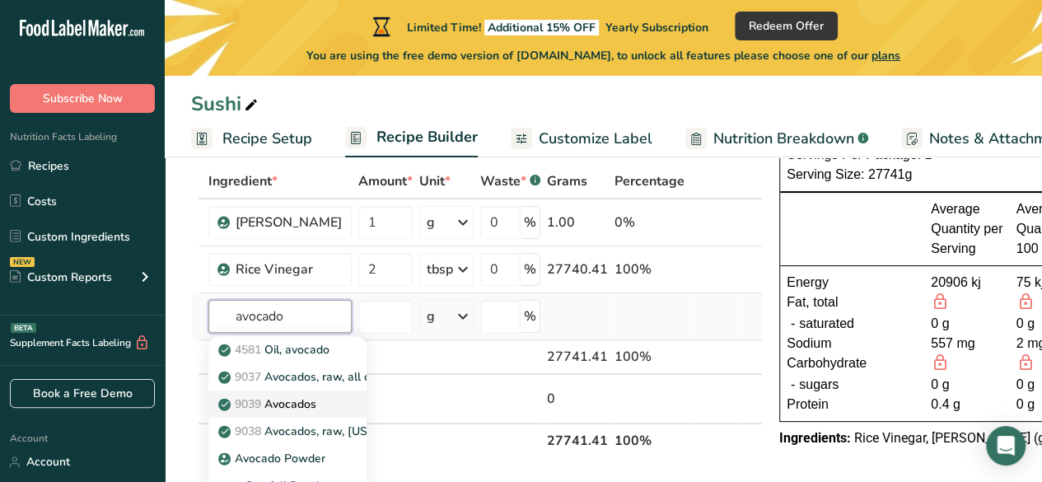
type input "avocado"
click at [299, 403] on p "9039 Avocados" at bounding box center [269, 404] width 95 height 17
type input "Avocados"
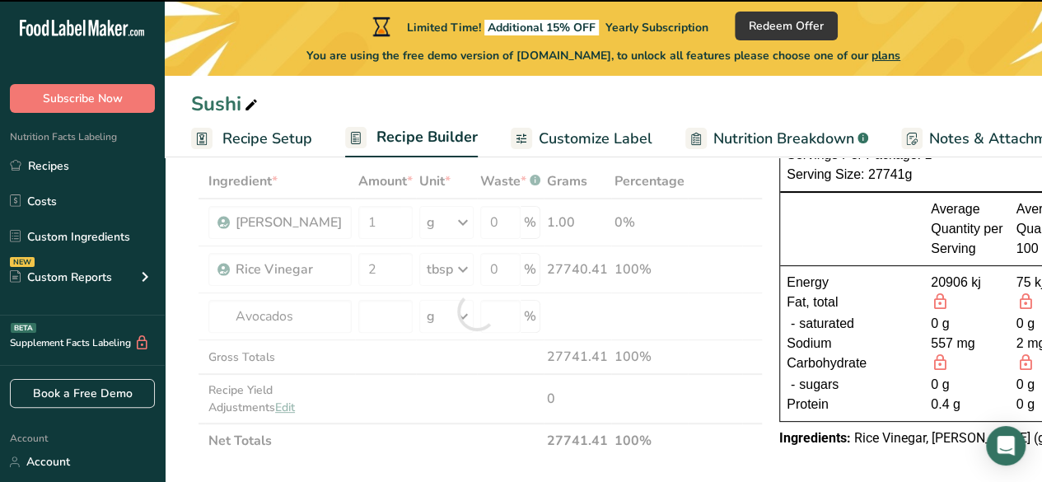
type input "0"
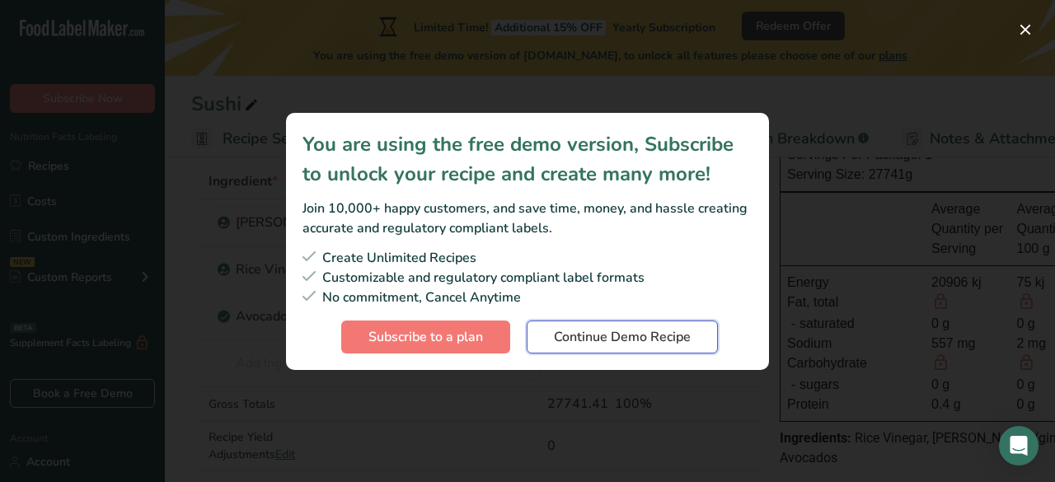
click at [658, 343] on span "Continue Demo Recipe" at bounding box center [622, 337] width 137 height 20
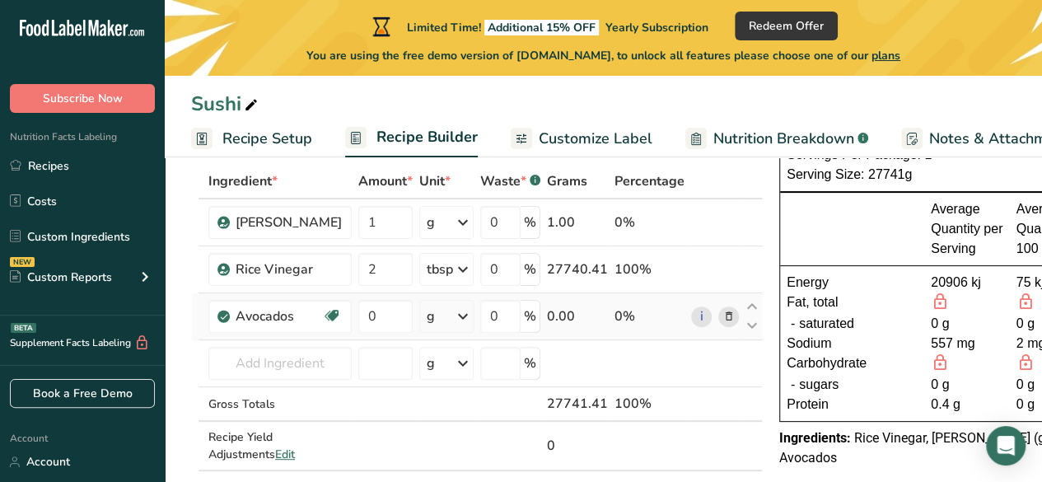
click at [421, 322] on div "g" at bounding box center [446, 316] width 54 height 33
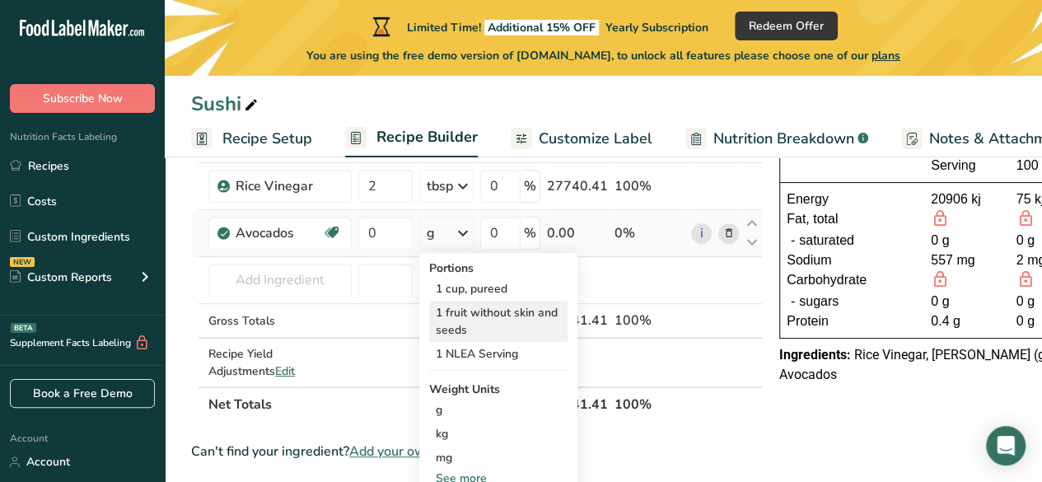
scroll to position [171, 0]
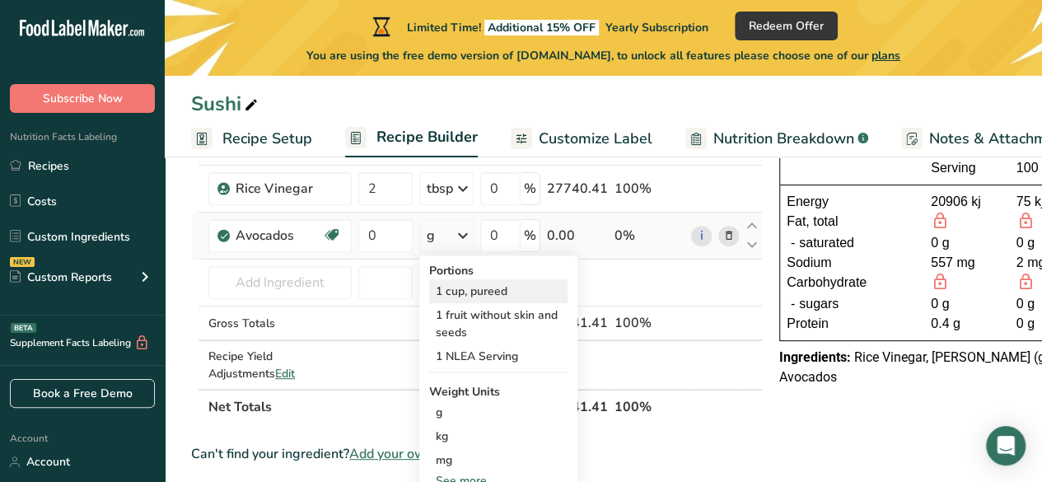
click at [471, 289] on div "1 cup, pureed" at bounding box center [498, 291] width 138 height 24
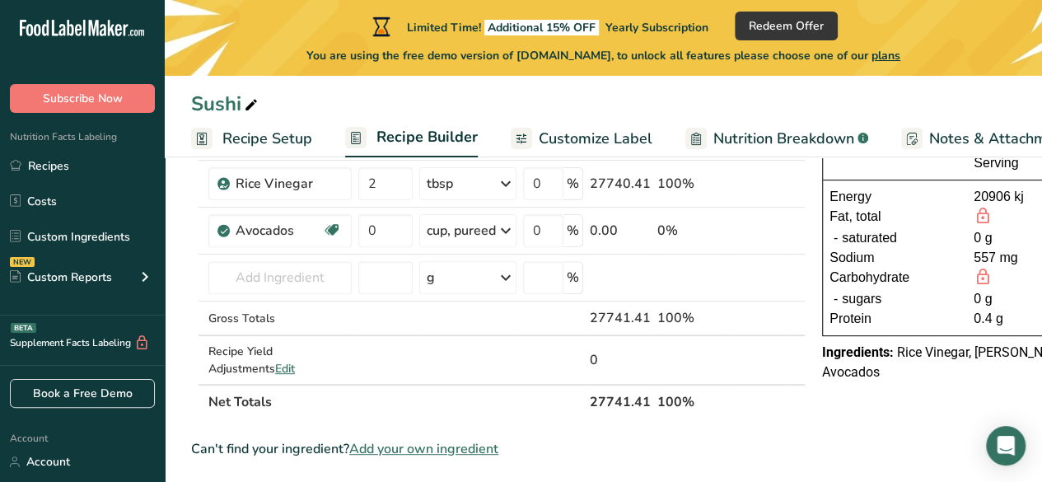
scroll to position [0, 71]
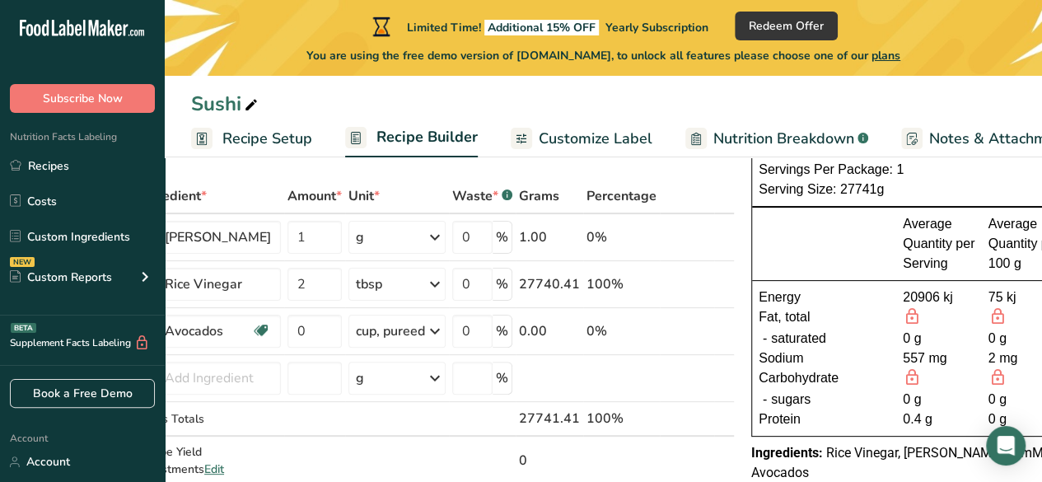
click at [801, 297] on div "Energy" at bounding box center [831, 298] width 144 height 20
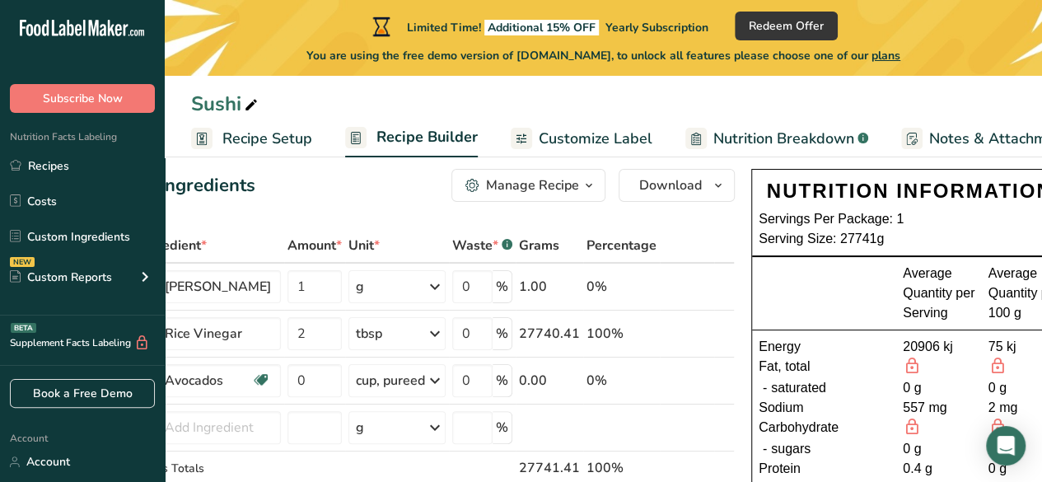
scroll to position [26, 0]
click at [241, 105] on span at bounding box center [251, 106] width 20 height 20
type input "S"
type input "Congee"
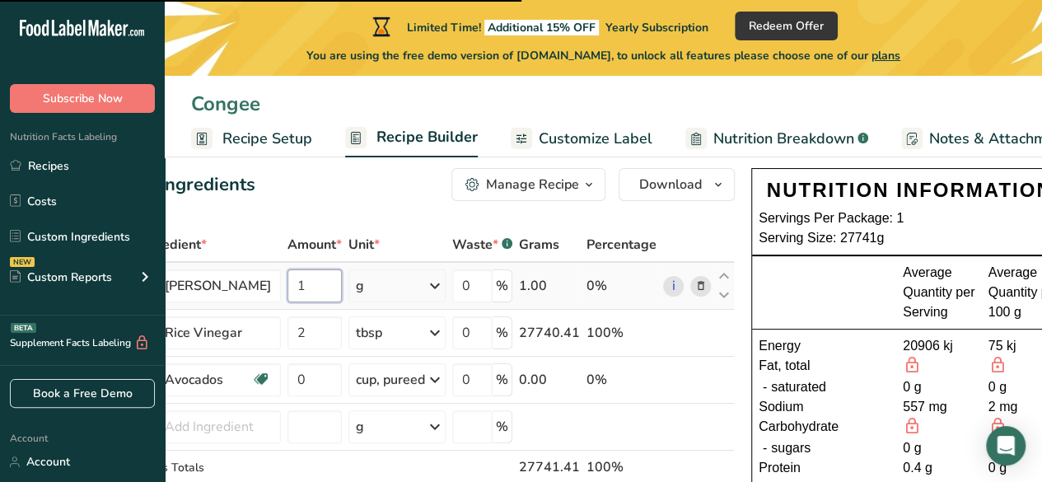
click at [288, 291] on input "1" at bounding box center [315, 285] width 54 height 33
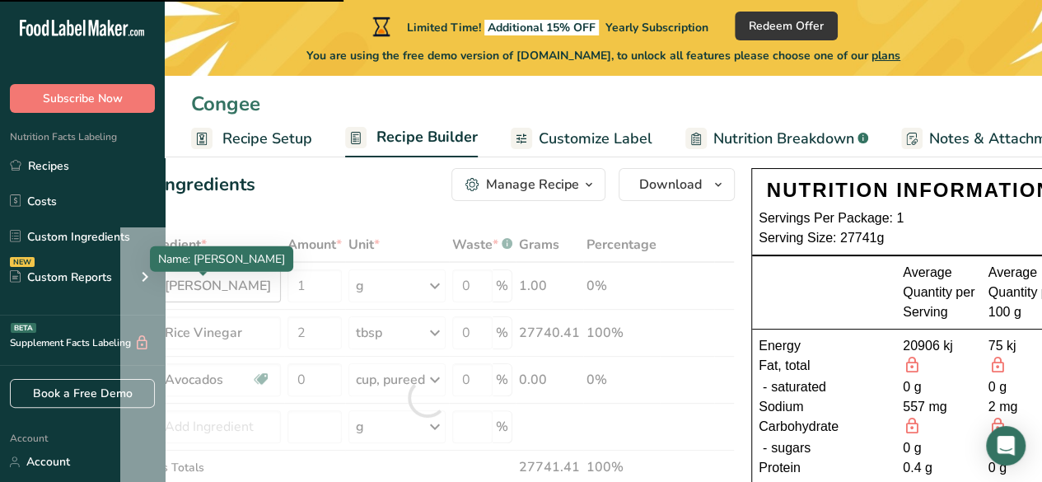
click at [227, 289] on div "Ingredient * Amount * Unit * Waste * .a-a{fill:#347362;}.b-a{fill:#fff;} Grams …" at bounding box center [427, 397] width 615 height 341
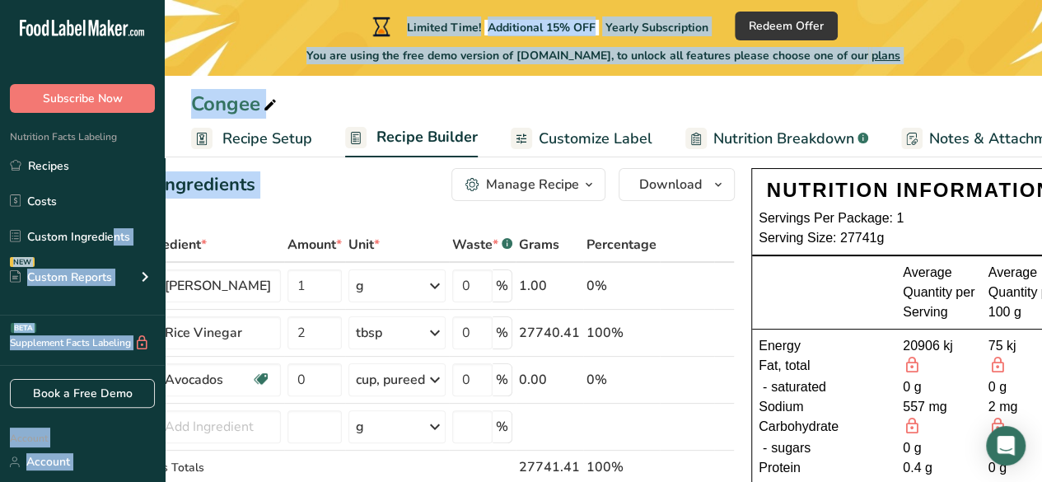
drag, startPoint x: 168, startPoint y: 218, endPoint x: 112, endPoint y: 220, distance: 56.1
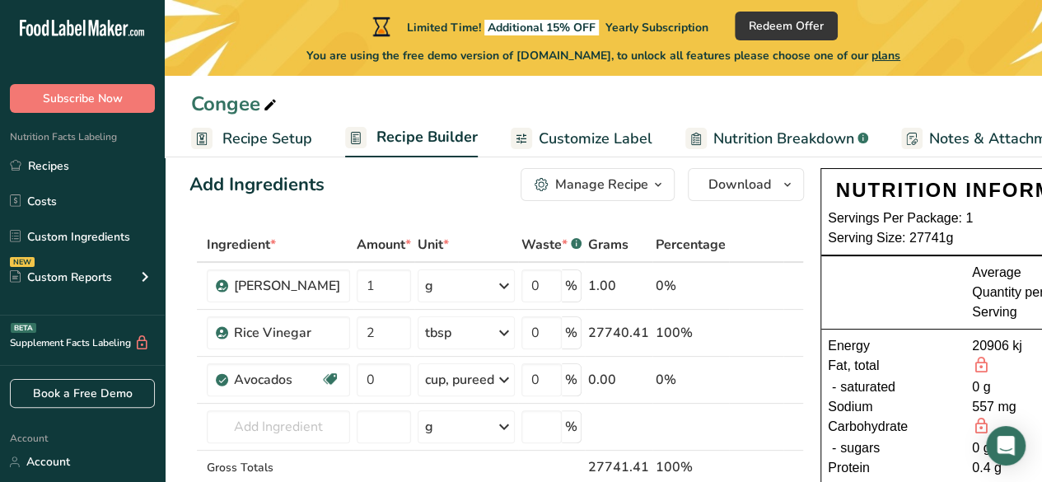
scroll to position [0, 2]
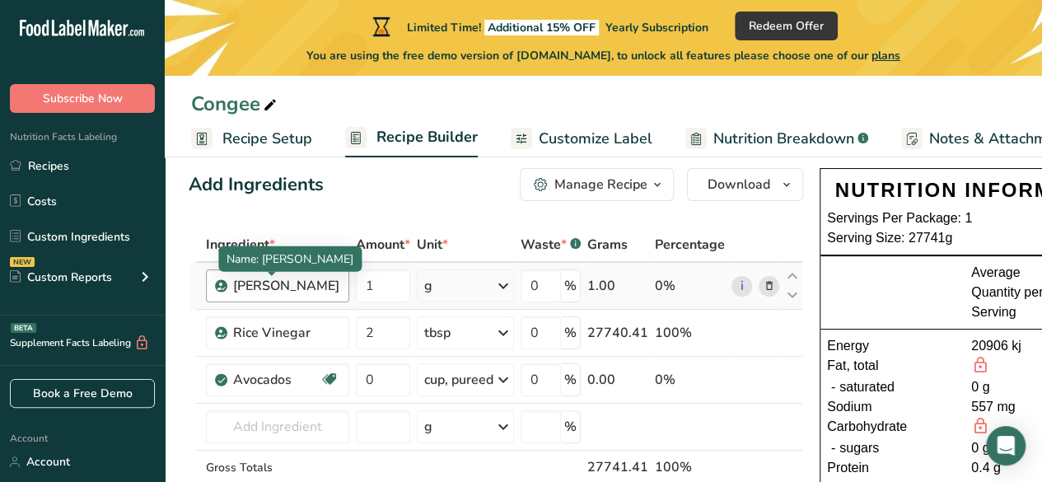
click at [303, 299] on div "Sushi Nori" at bounding box center [277, 285] width 143 height 33
click at [296, 288] on div "Sushi Nori" at bounding box center [286, 286] width 106 height 20
click at [293, 288] on div "Sushi Nori" at bounding box center [286, 286] width 106 height 20
drag, startPoint x: 299, startPoint y: 286, endPoint x: 246, endPoint y: 291, distance: 53.0
click at [246, 291] on div "Sushi Nori" at bounding box center [286, 286] width 106 height 20
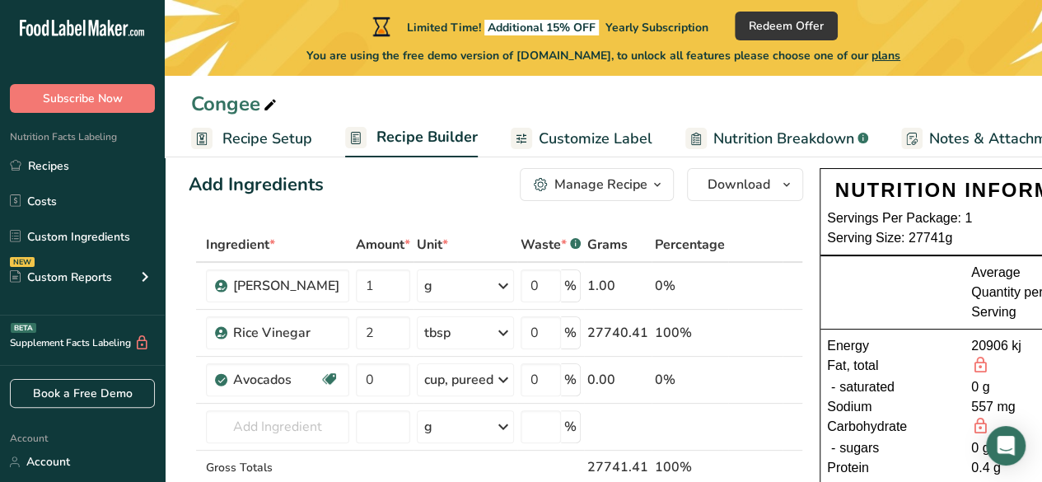
click at [300, 180] on div "Add Ingredients" at bounding box center [256, 184] width 135 height 27
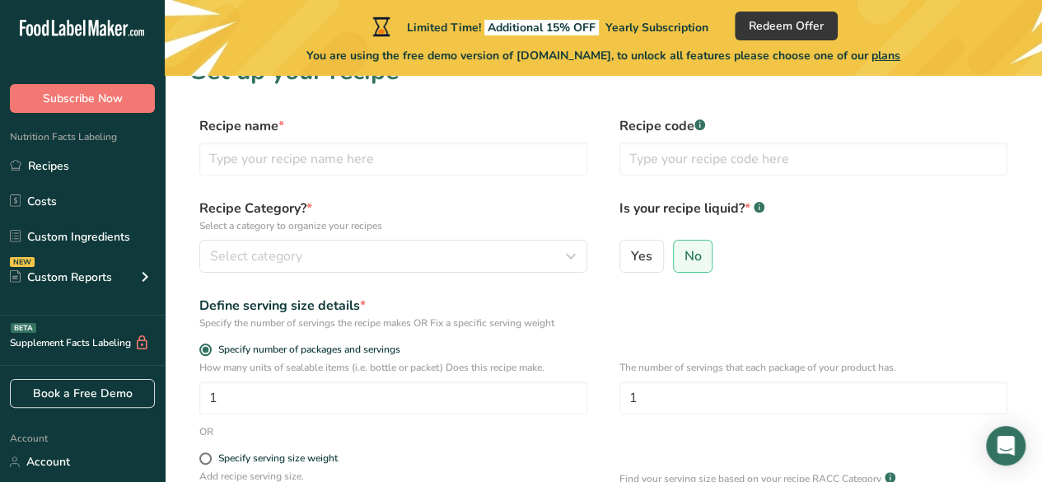
scroll to position [300, 0]
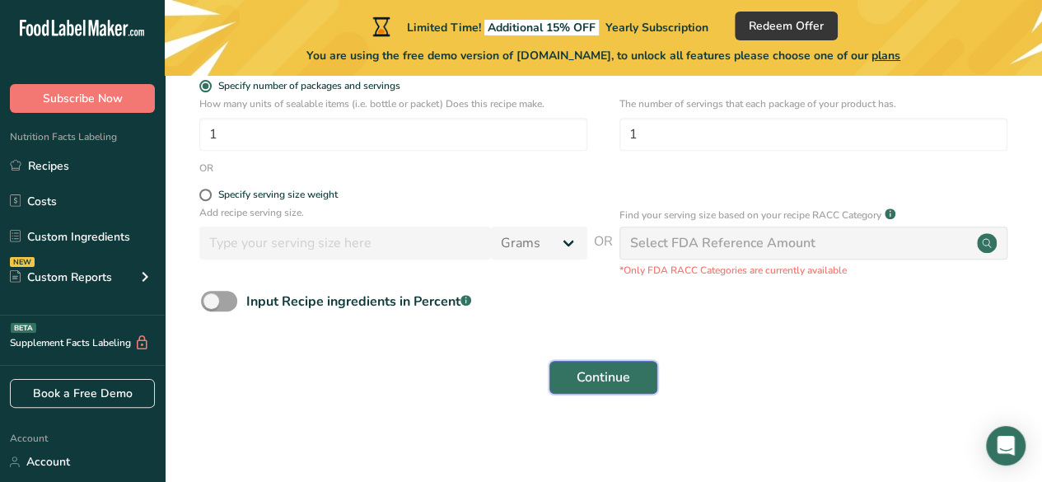
click at [616, 368] on span "Continue" at bounding box center [604, 378] width 54 height 20
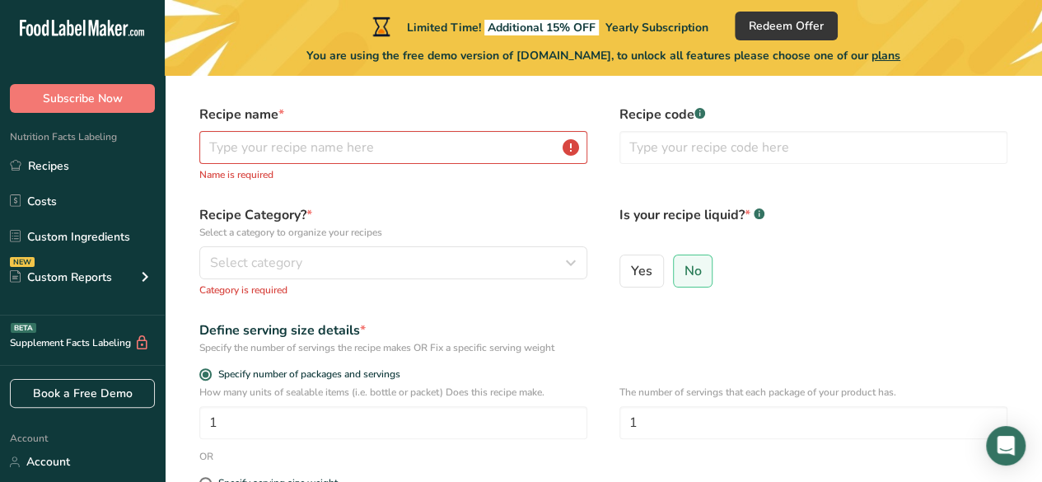
scroll to position [40, 0]
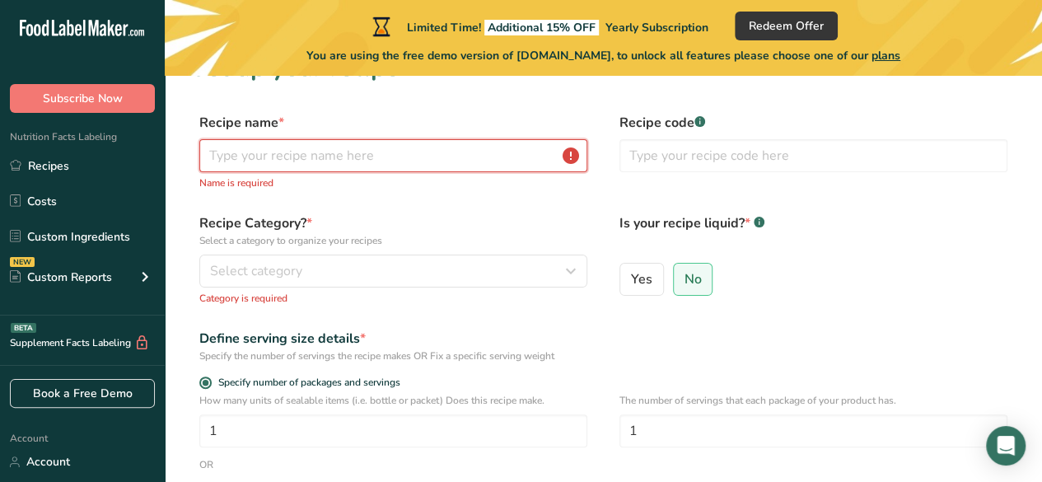
click at [311, 157] on input "text" at bounding box center [393, 155] width 388 height 33
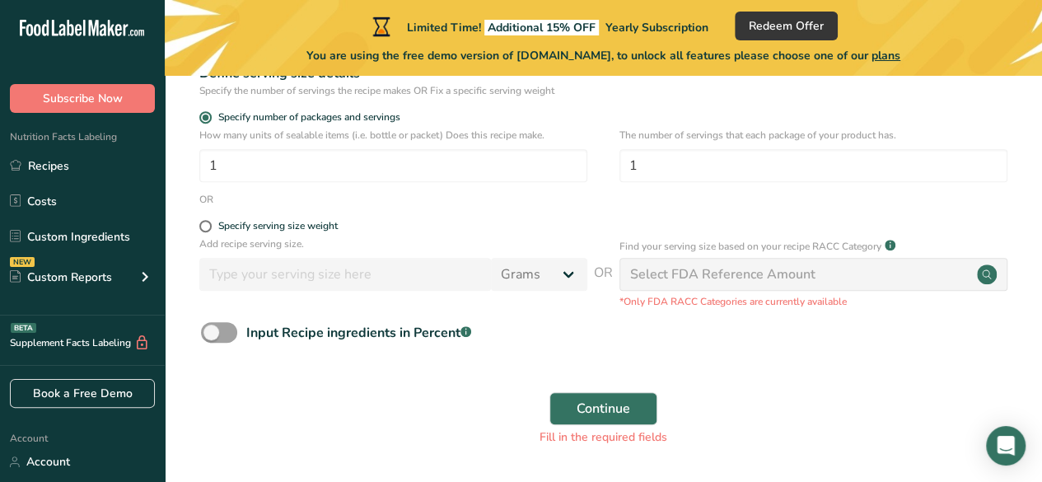
scroll to position [288, 0]
type input "Congee"
click at [593, 400] on span "Continue" at bounding box center [604, 407] width 54 height 20
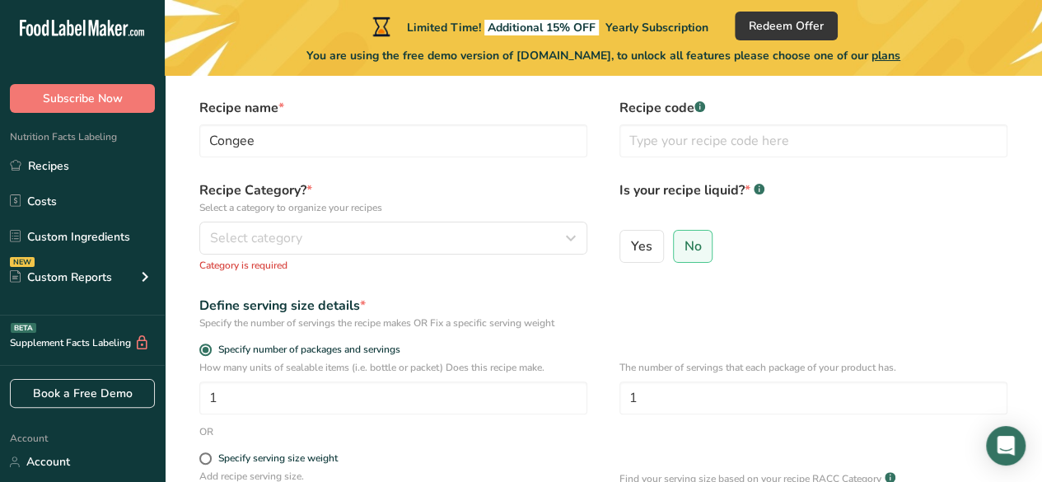
scroll to position [54, 0]
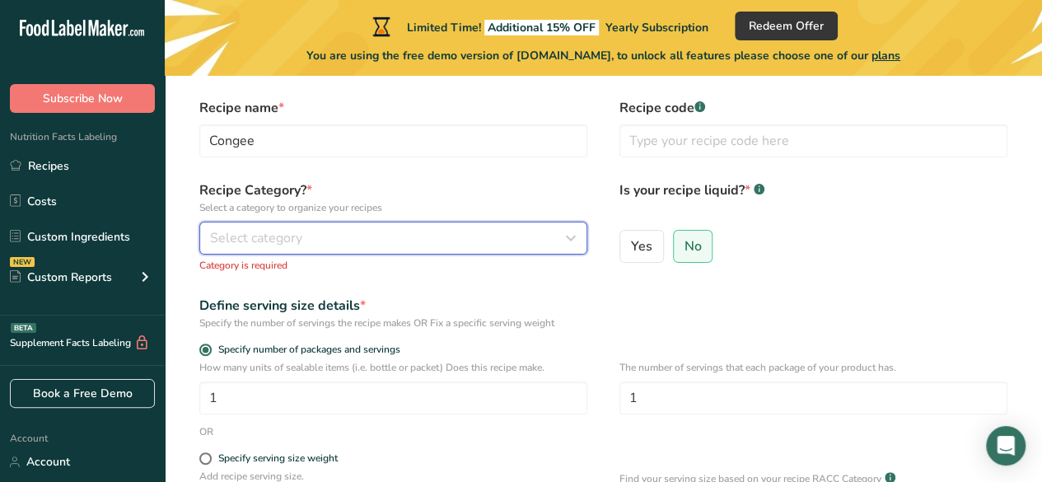
click at [316, 246] on div "Select category" at bounding box center [388, 238] width 357 height 20
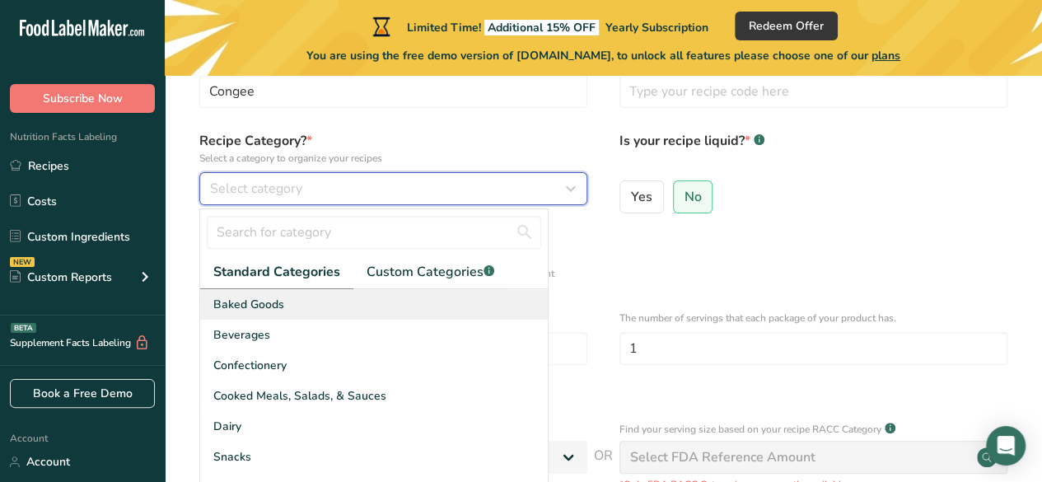
scroll to position [104, 0]
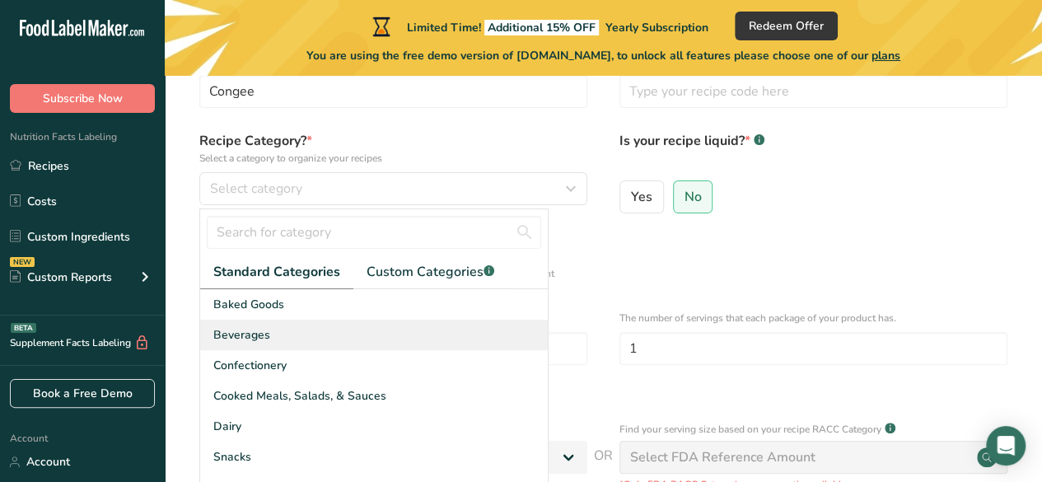
click at [294, 335] on div "Beverages" at bounding box center [374, 335] width 348 height 30
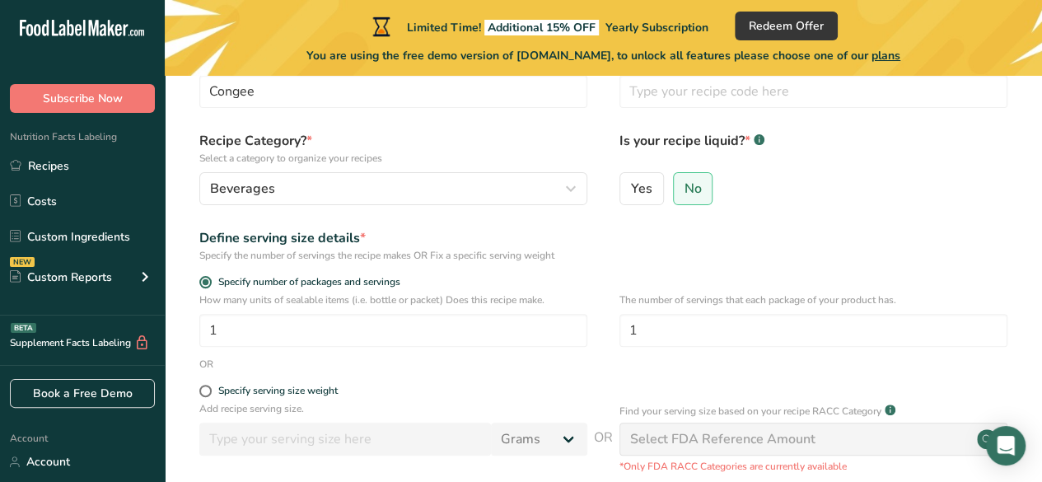
scroll to position [321, 0]
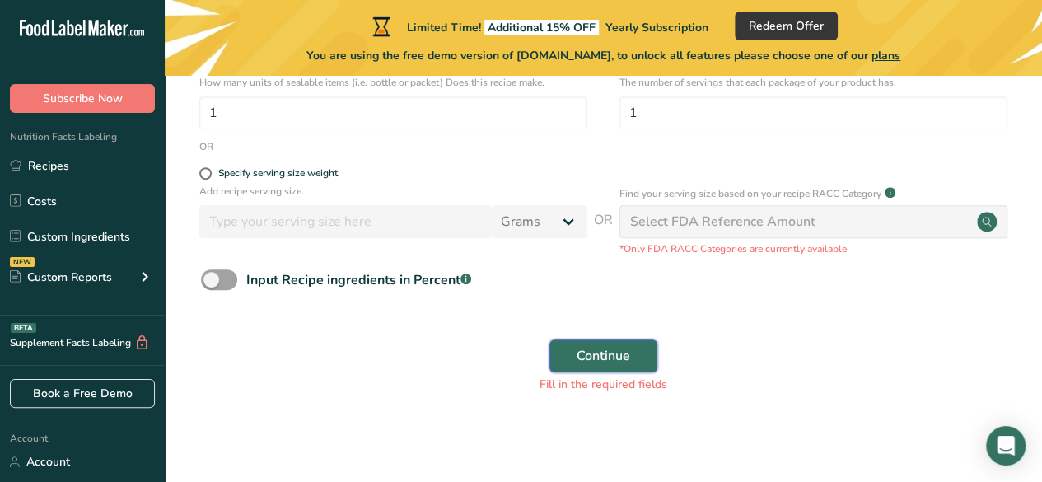
click at [641, 353] on button "Continue" at bounding box center [604, 355] width 108 height 33
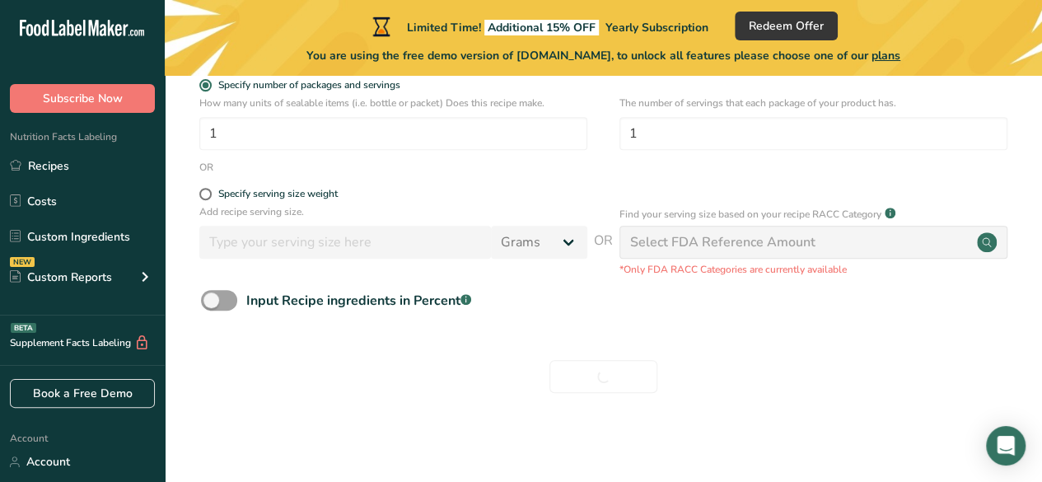
scroll to position [300, 0]
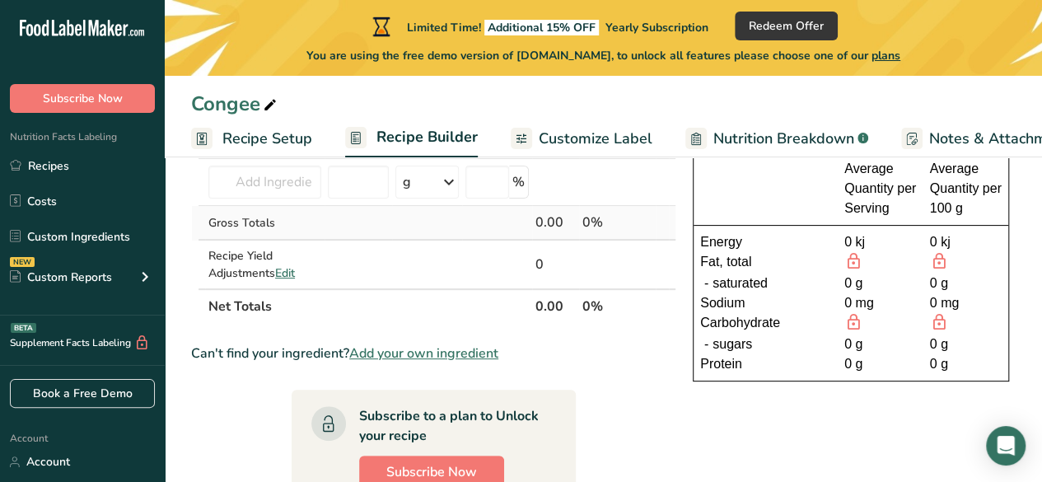
scroll to position [64, 0]
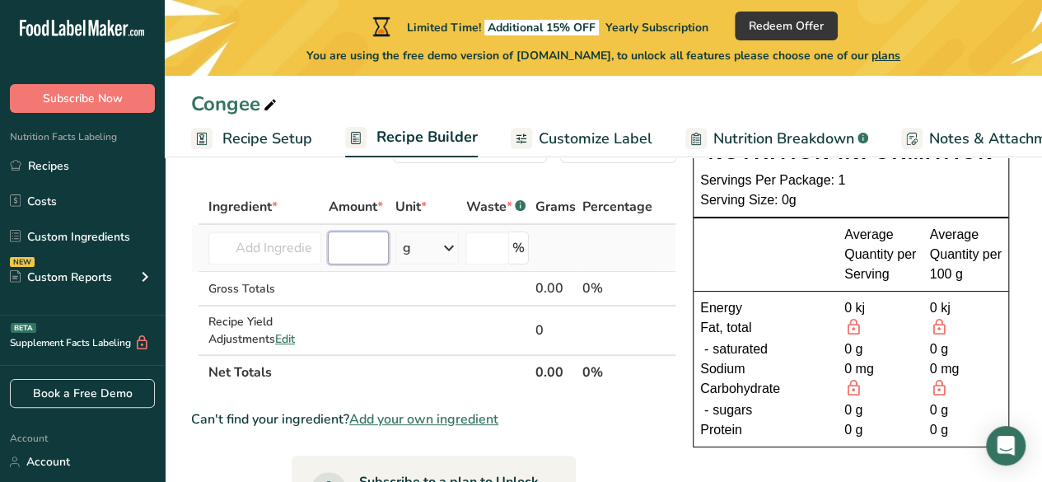
click at [334, 246] on input "number" at bounding box center [358, 248] width 60 height 33
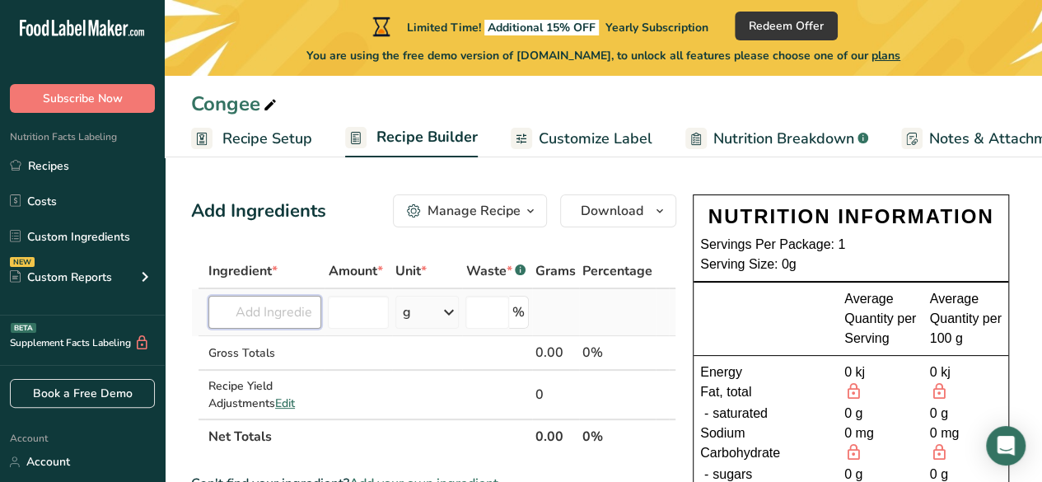
click at [257, 310] on input "text" at bounding box center [264, 312] width 113 height 33
click at [241, 311] on input "11/2" at bounding box center [264, 312] width 113 height 33
click at [279, 316] on input "11/2" at bounding box center [264, 312] width 113 height 33
type input "1"
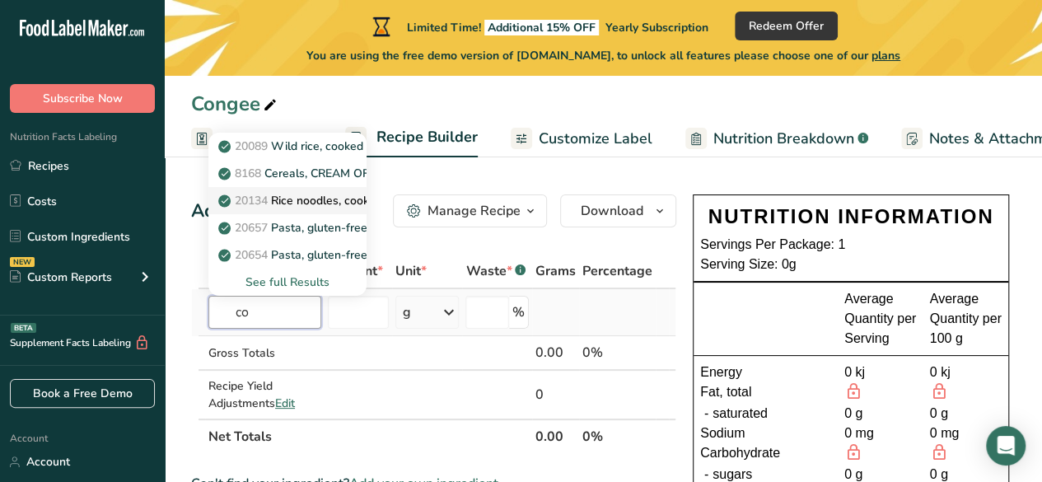
type input "c"
type input "rice"
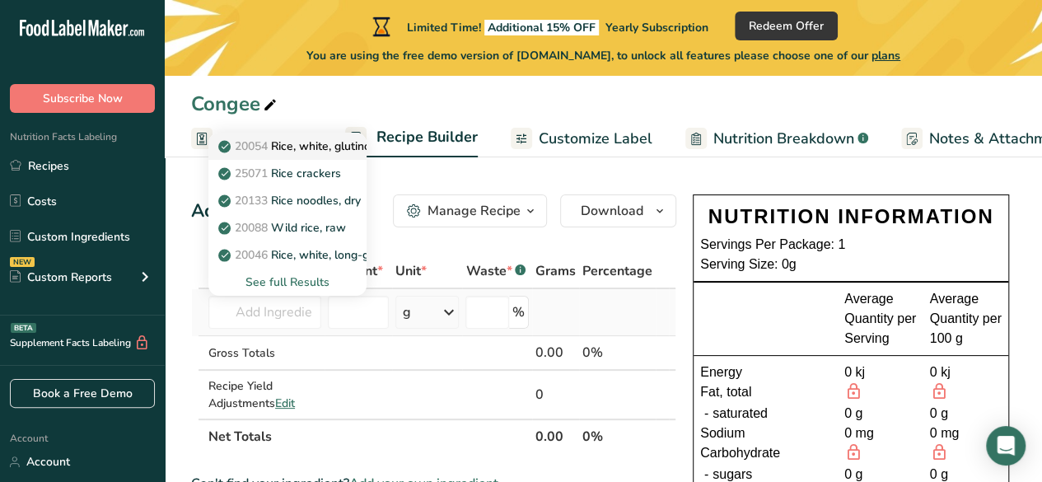
click at [338, 148] on p "20054 Rice, white, glutinous, unenriched, uncooked" at bounding box center [363, 146] width 283 height 17
type input "Rice, white, glutinous, unenriched, uncooked"
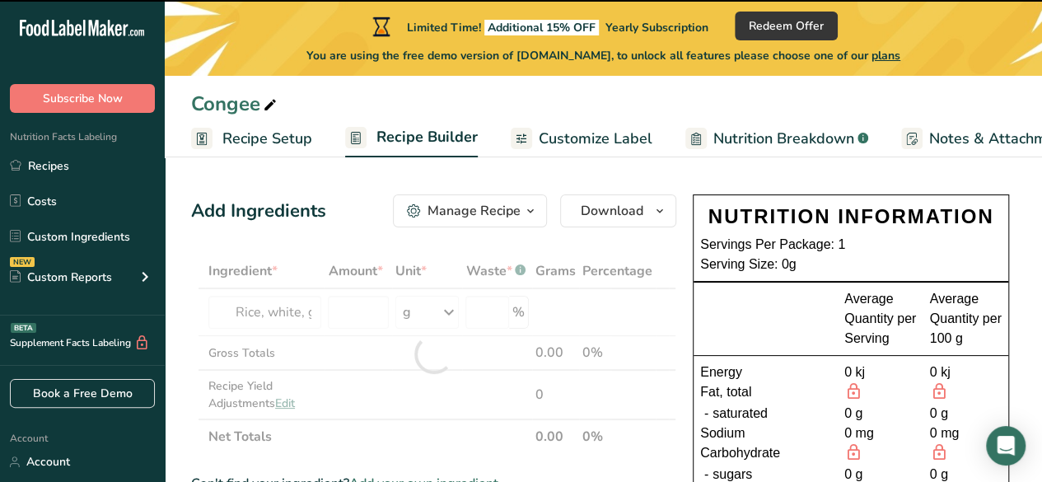
type input "0"
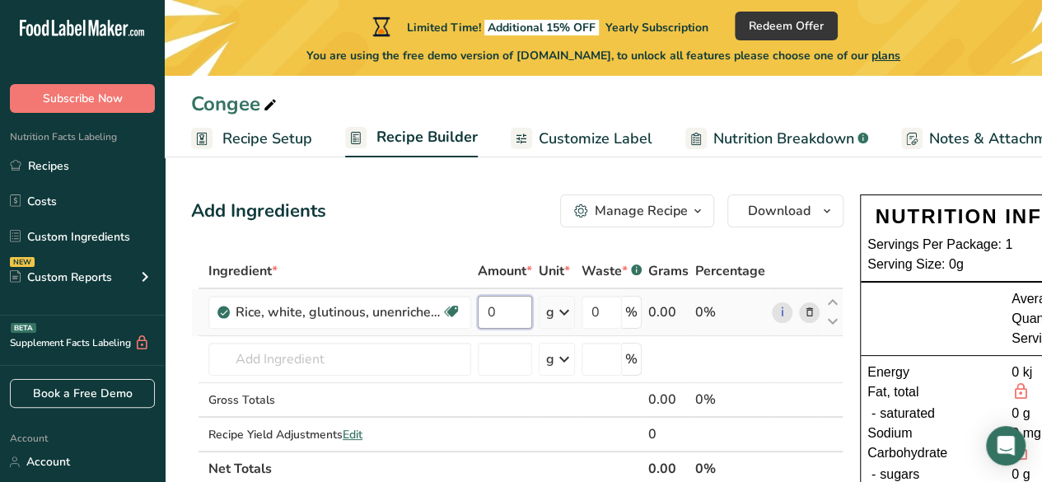
click at [512, 306] on input "0" at bounding box center [505, 312] width 54 height 33
type input "1"
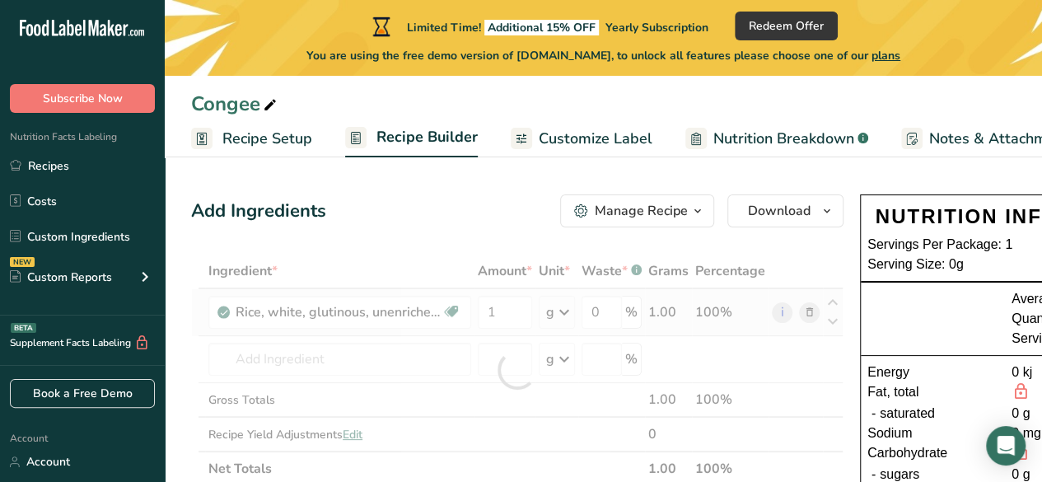
click at [558, 317] on div "Ingredient * Amount * Unit * Waste * .a-a{fill:#347362;}.b-a{fill:#fff;} Grams …" at bounding box center [517, 370] width 653 height 232
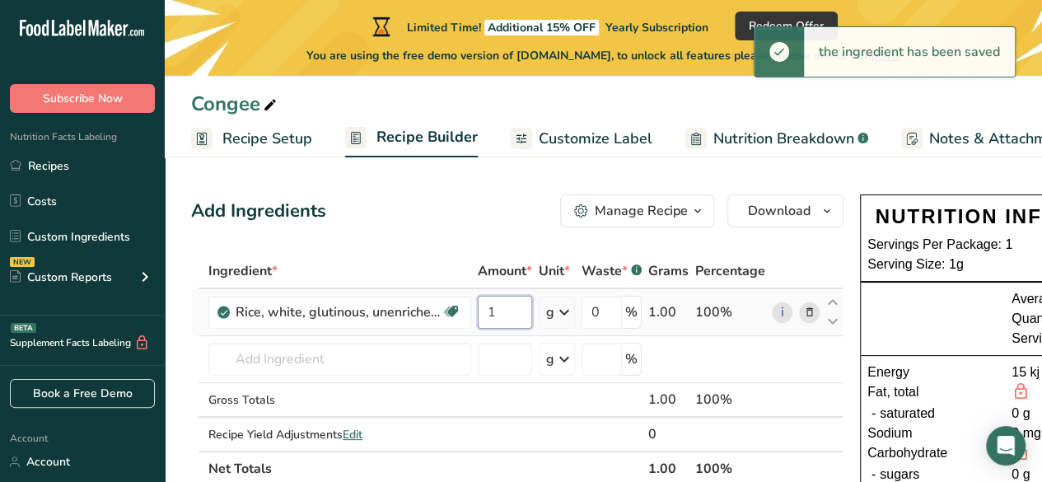
click at [501, 307] on input "1" at bounding box center [505, 312] width 54 height 33
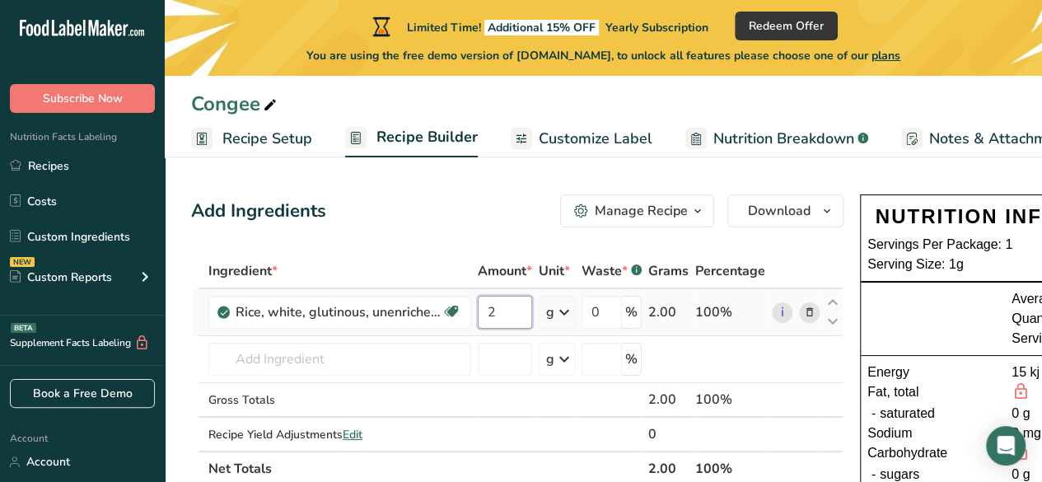
type input "2"
click at [568, 318] on div "Ingredient * Amount * Unit * Waste * .a-a{fill:#347362;}.b-a{fill:#fff;} Grams …" at bounding box center [517, 370] width 653 height 232
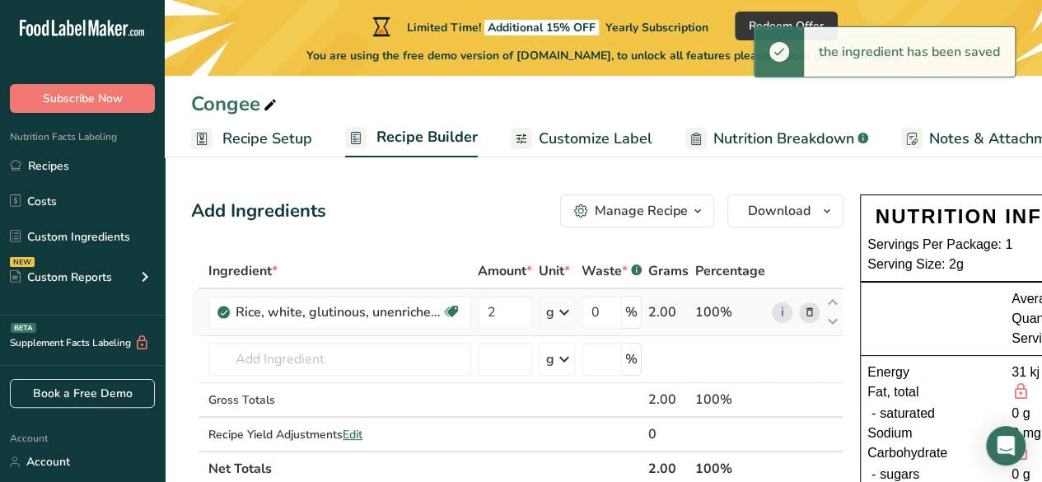
click at [563, 313] on icon at bounding box center [565, 312] width 20 height 30
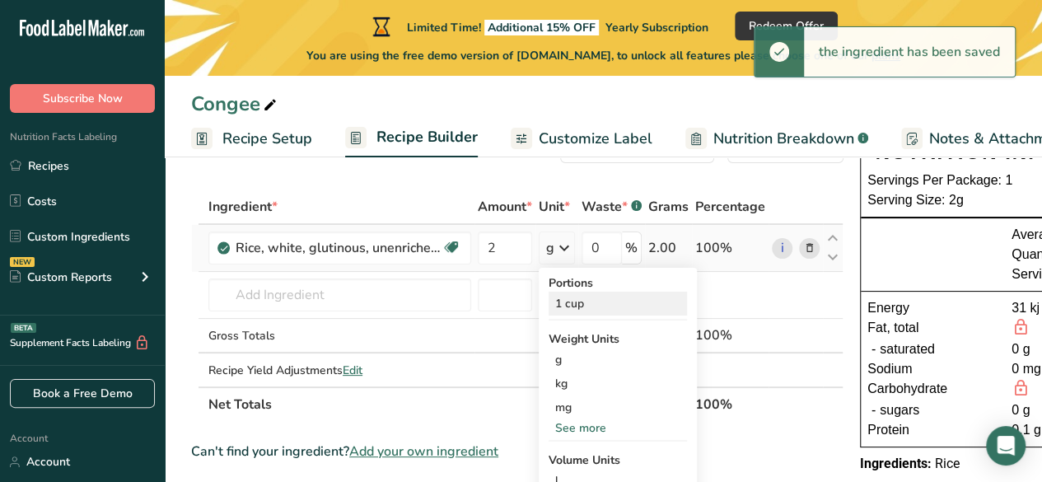
scroll to position [65, 0]
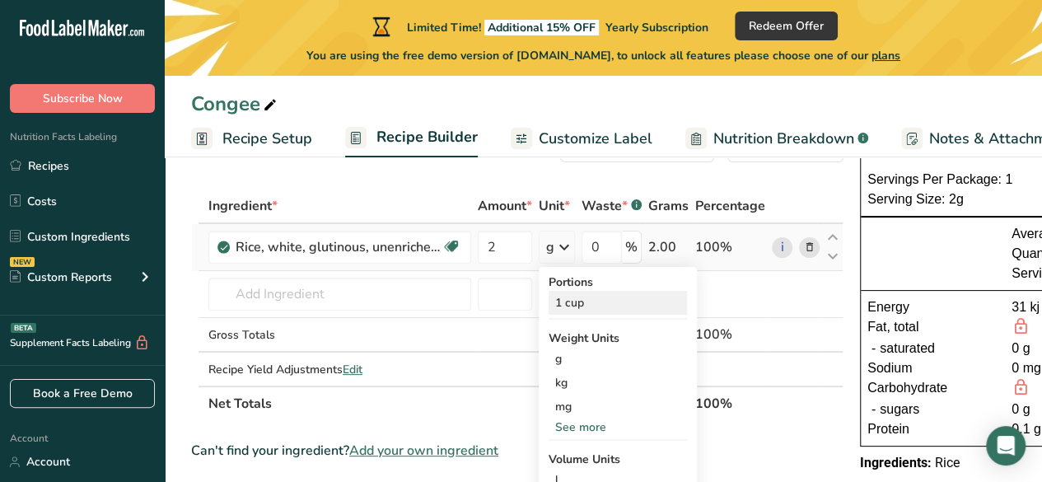
click at [592, 300] on div "1 cup" at bounding box center [618, 303] width 138 height 24
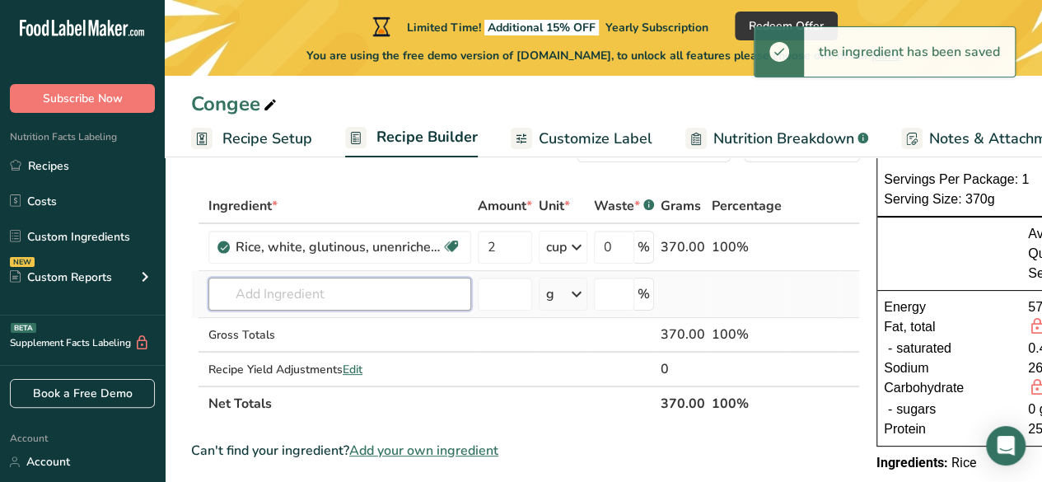
click at [310, 282] on input "text" at bounding box center [339, 294] width 263 height 33
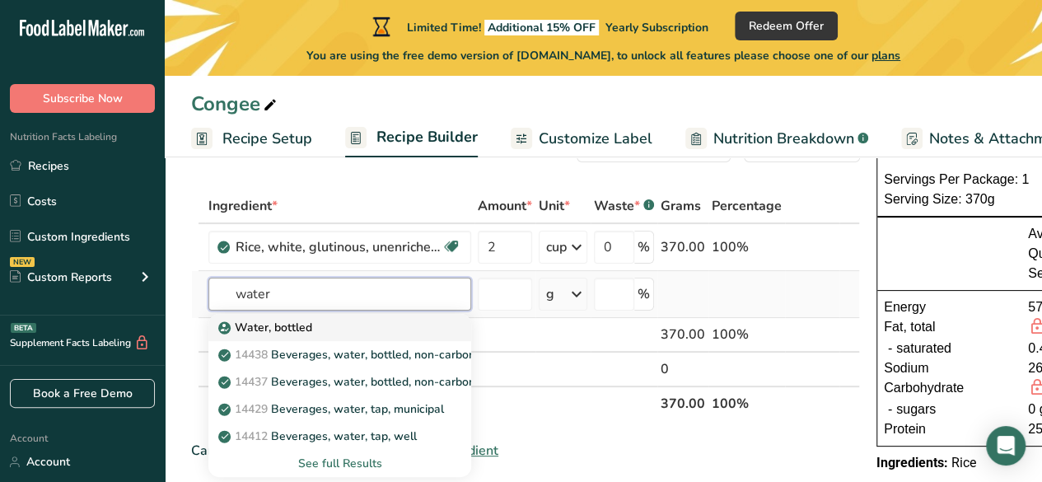
type input "water"
click at [343, 327] on div "Water, bottled" at bounding box center [327, 327] width 210 height 17
type input "Water, bottled"
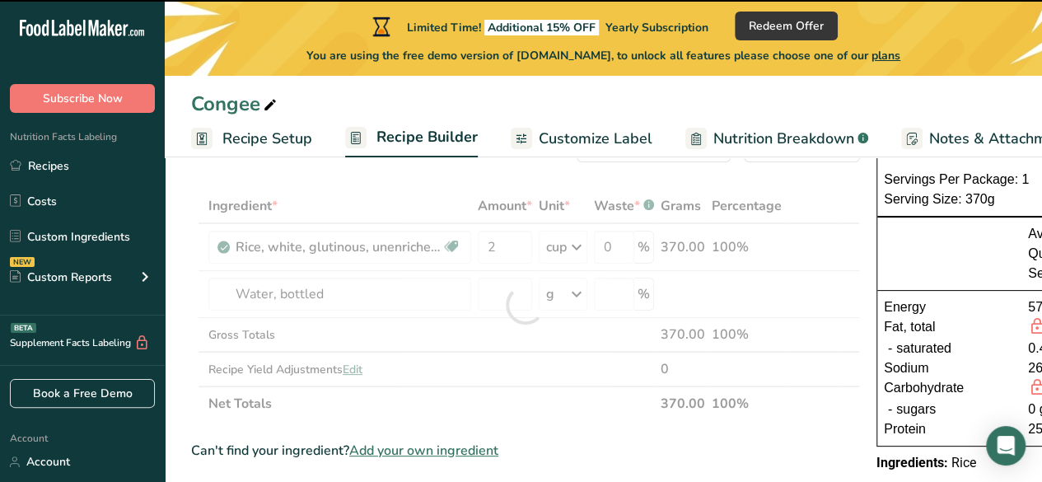
type input "0"
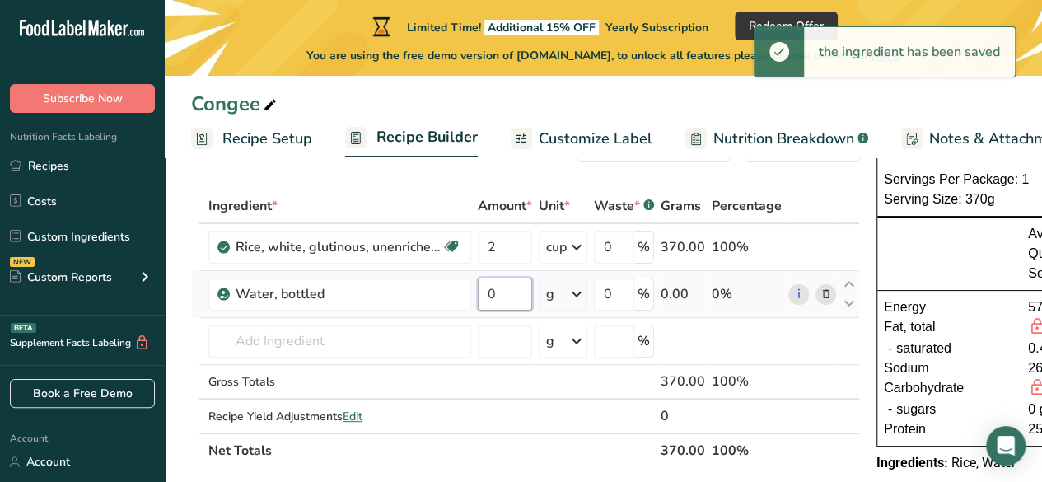
click at [505, 289] on input "0" at bounding box center [505, 294] width 54 height 33
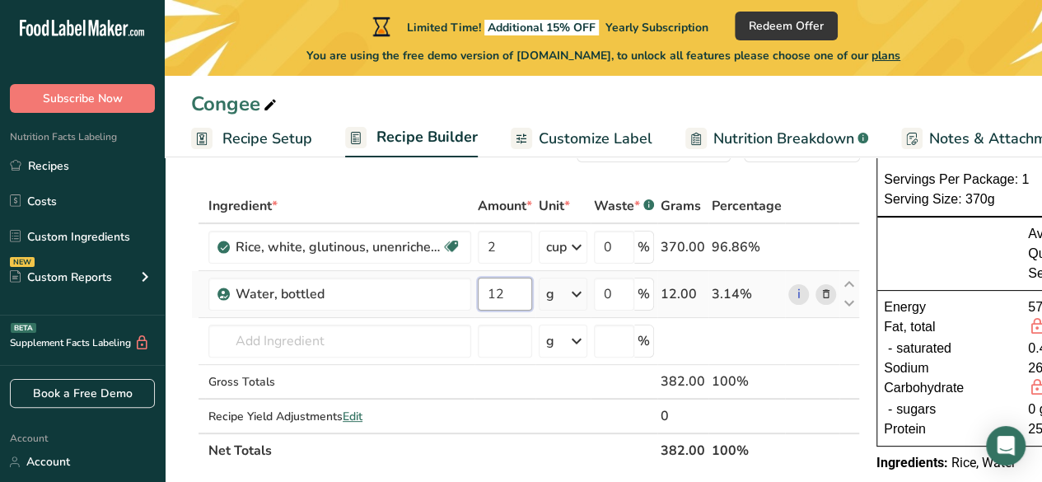
type input "12"
click at [545, 294] on div "Ingredient * Amount * Unit * Waste * .a-a{fill:#347362;}.b-a{fill:#fff;} Grams …" at bounding box center [525, 328] width 669 height 279
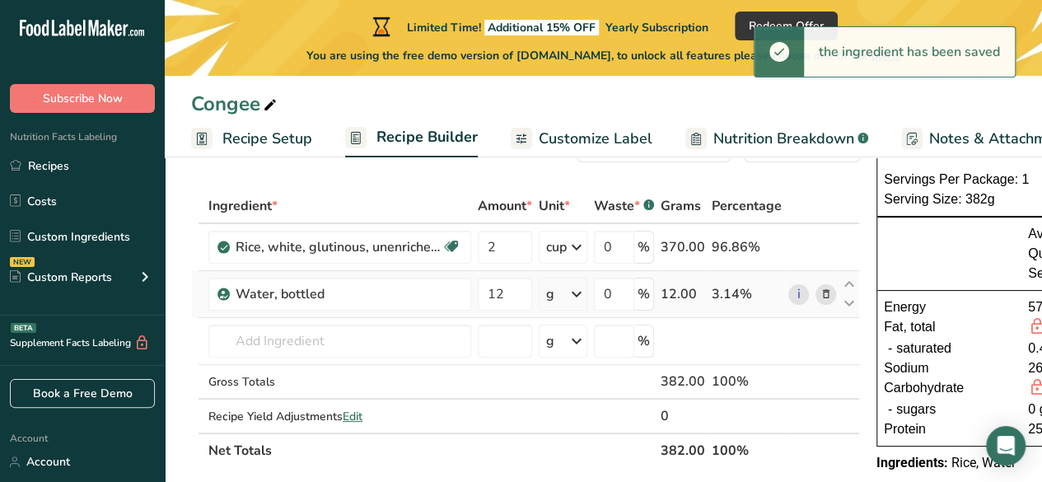
click at [562, 298] on div "g" at bounding box center [563, 294] width 49 height 33
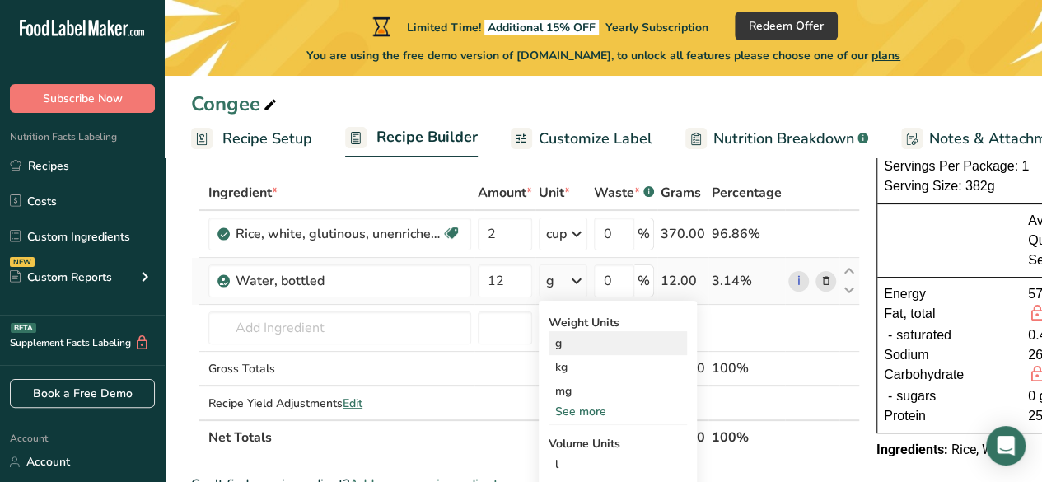
scroll to position [53, 0]
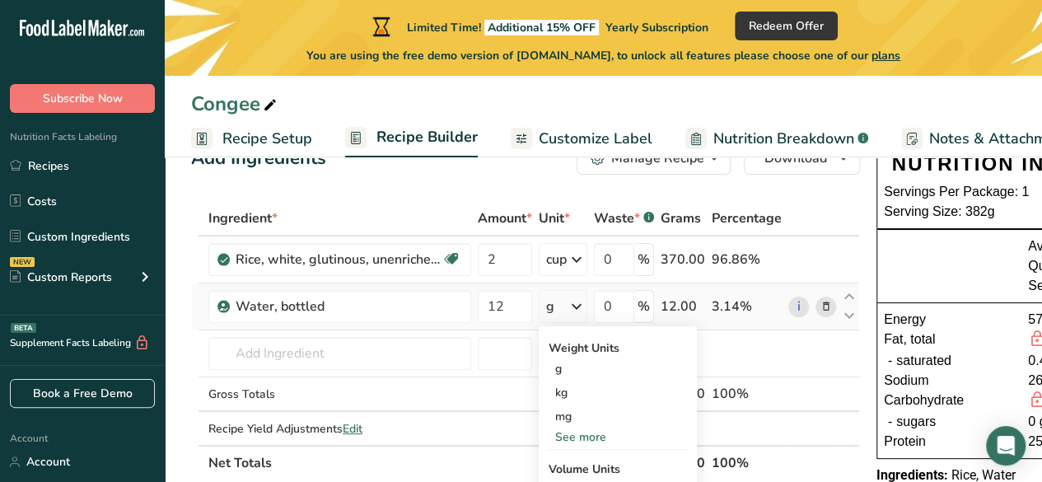
click at [557, 305] on div "g" at bounding box center [563, 306] width 49 height 33
click at [558, 304] on div "g" at bounding box center [563, 306] width 49 height 33
click at [569, 373] on div "g" at bounding box center [618, 369] width 138 height 24
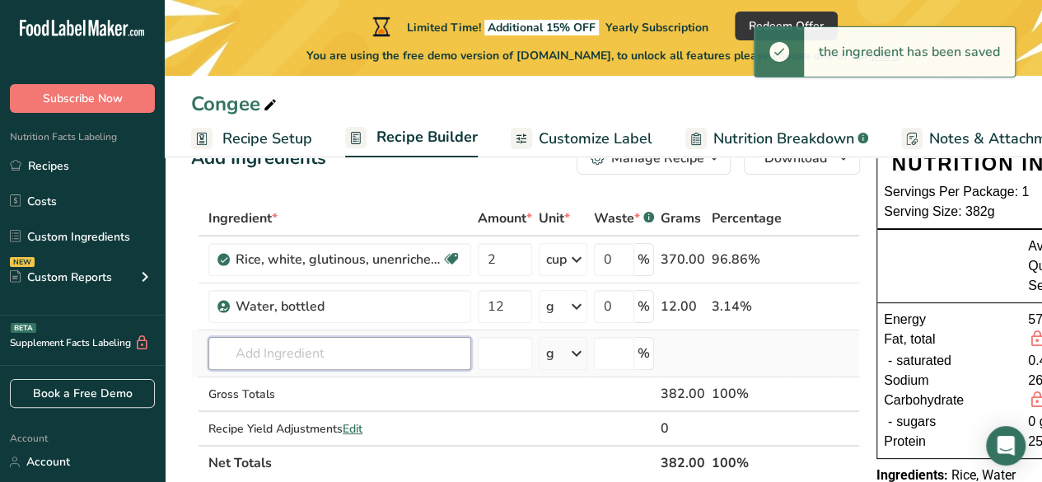
click at [263, 349] on input "text" at bounding box center [339, 353] width 263 height 33
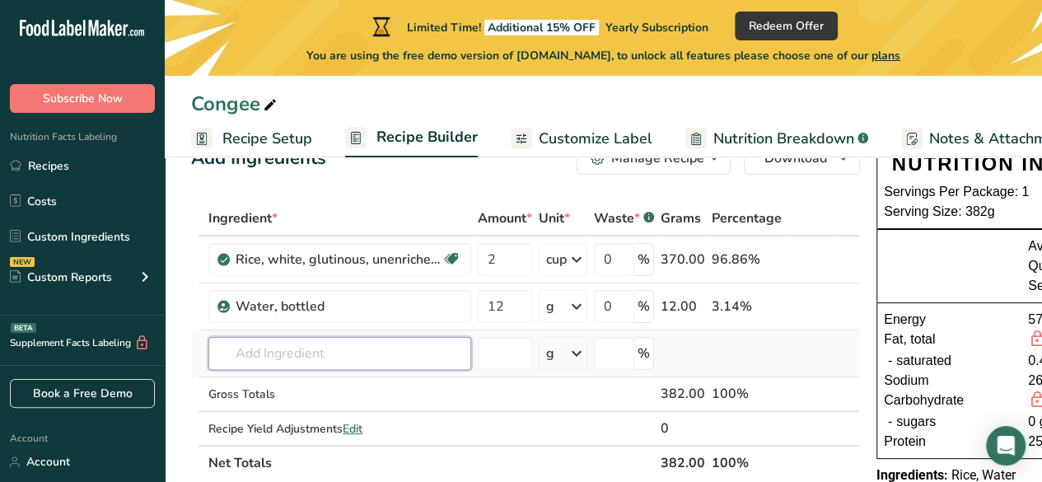
type input "1"
drag, startPoint x: 300, startPoint y: 355, endPoint x: 167, endPoint y: 360, distance: 132.8
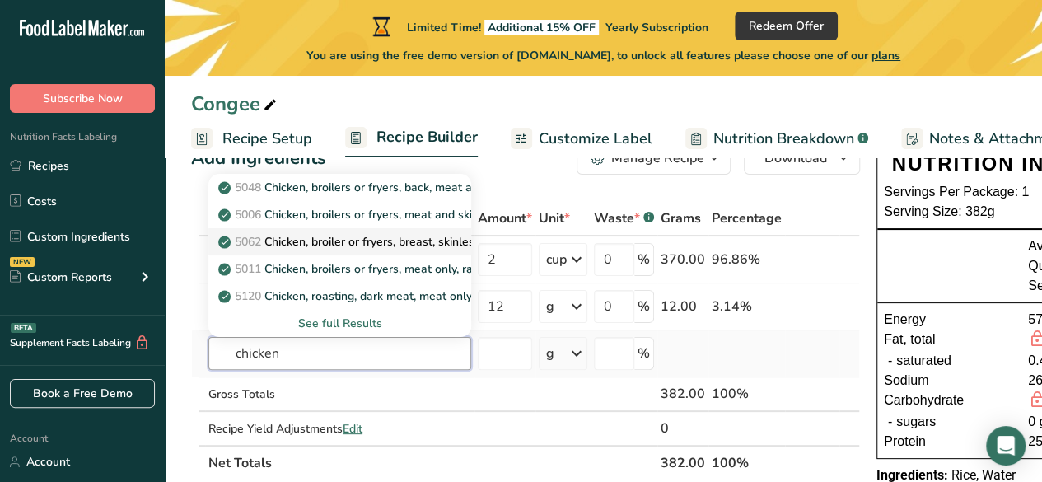
type input "chicken"
click at [302, 246] on p "5062 Chicken, broiler or fryers, breast, skinless, boneless, meat only, raw" at bounding box center [420, 241] width 396 height 17
type input "Chicken, broiler or fryers, breast, skinless, boneless, meat only, raw"
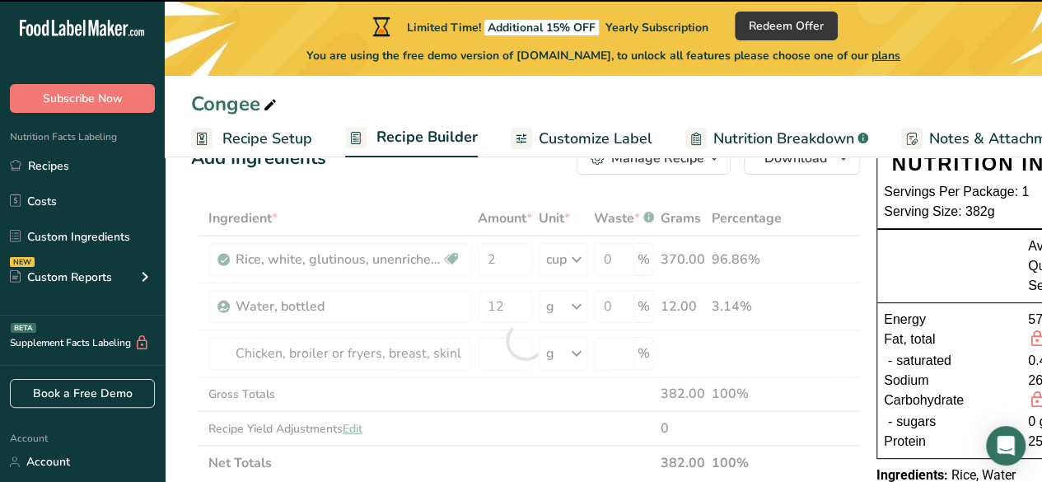
type input "0"
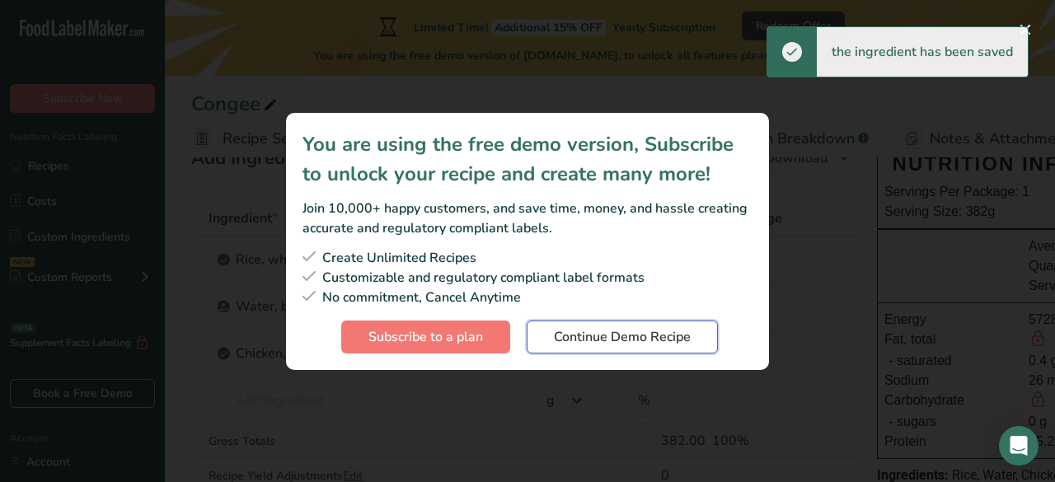
click at [661, 331] on span "Continue Demo Recipe" at bounding box center [622, 337] width 137 height 20
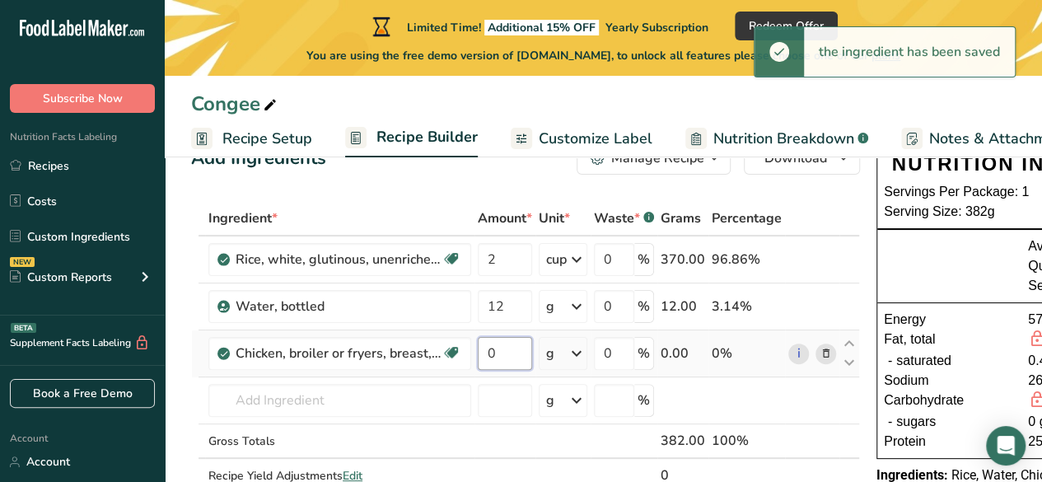
click at [498, 346] on input "0" at bounding box center [505, 353] width 54 height 33
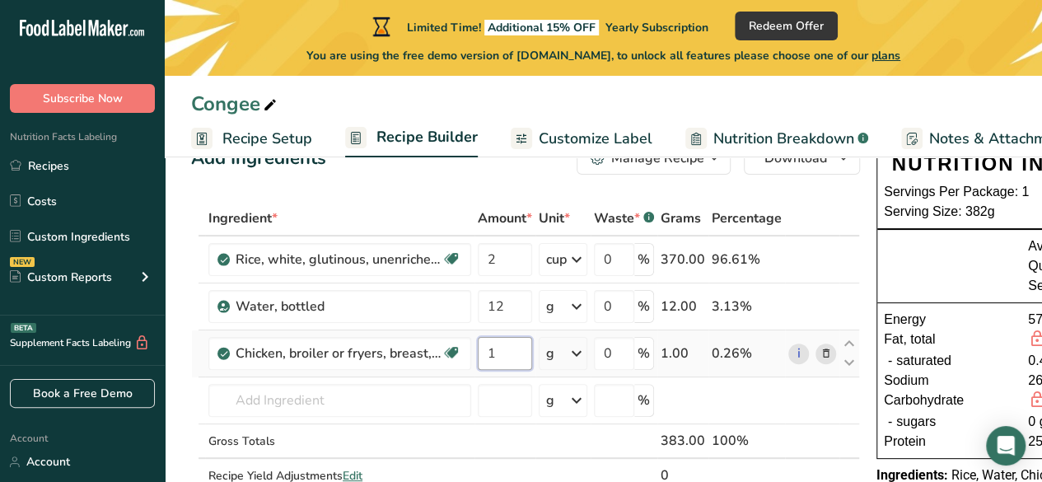
type input "1"
click at [556, 353] on div "Ingredient * Amount * Unit * Waste * .a-a{fill:#347362;}.b-a{fill:#fff;} Grams …" at bounding box center [525, 364] width 669 height 326
click at [590, 147] on span "Customize Label" at bounding box center [596, 139] width 114 height 22
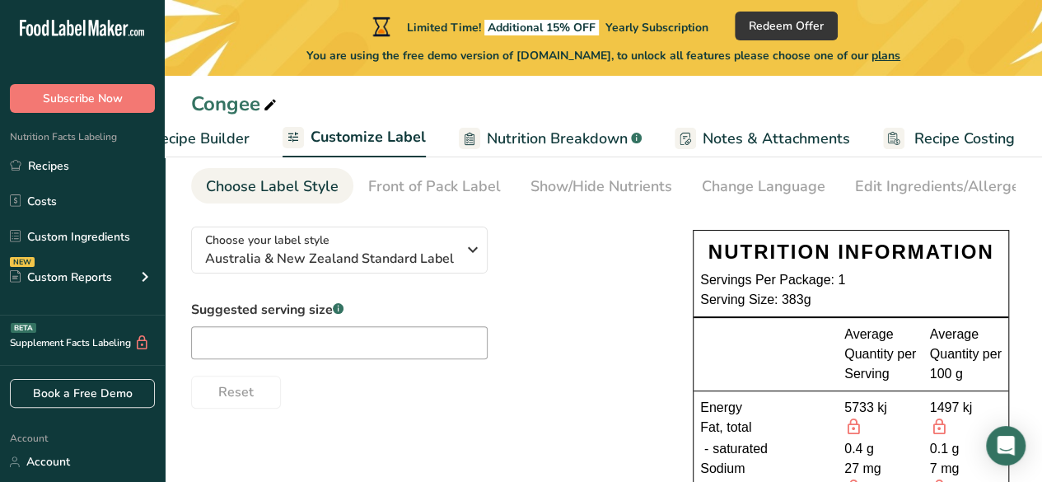
scroll to position [61, 0]
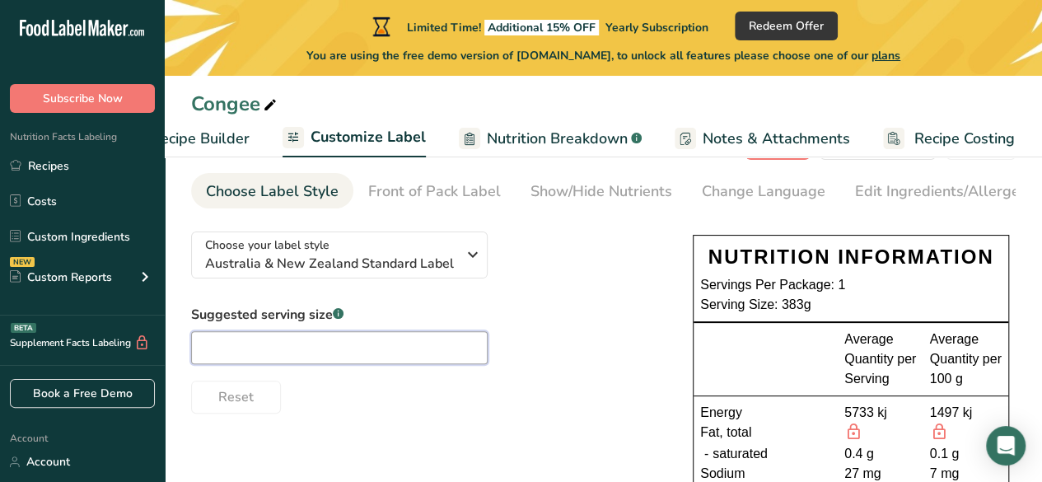
click at [394, 355] on input "text" at bounding box center [339, 347] width 297 height 33
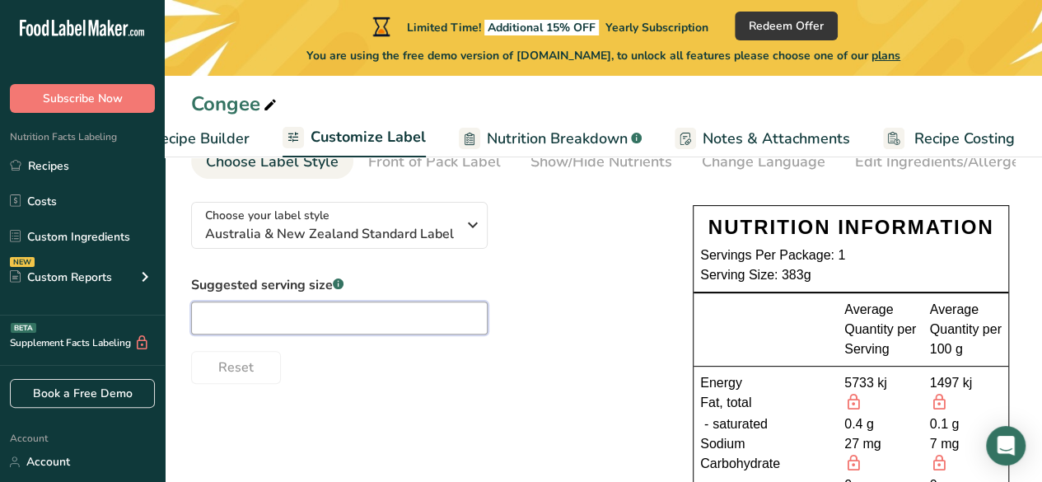
scroll to position [91, 0]
click at [204, 131] on span "Recipe Builder" at bounding box center [200, 139] width 99 height 22
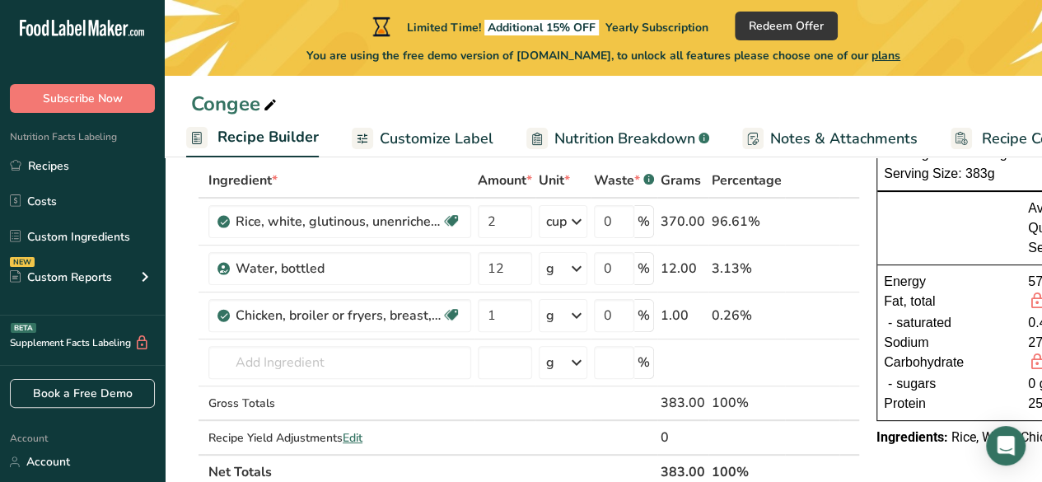
scroll to position [102, 0]
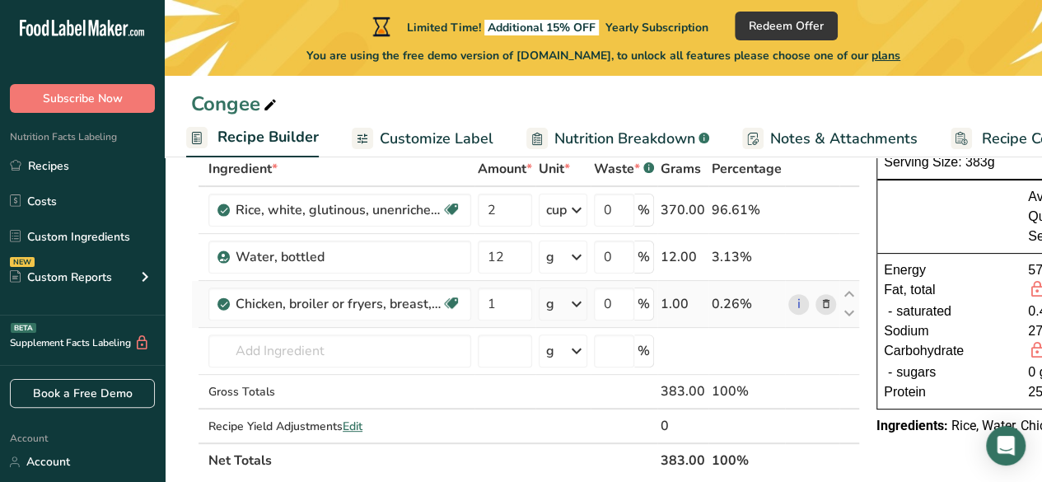
click at [557, 307] on div "g" at bounding box center [563, 304] width 49 height 33
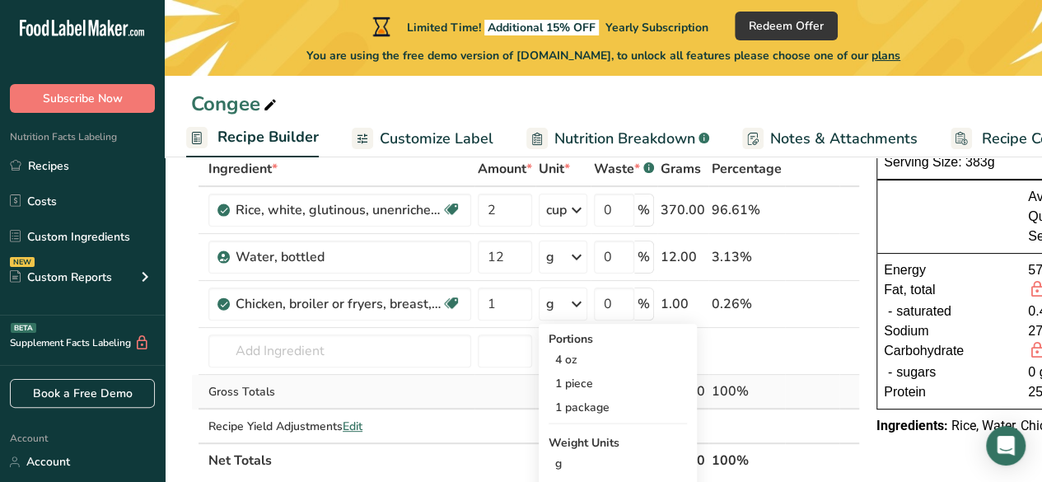
click at [442, 380] on td "Gross Totals" at bounding box center [339, 392] width 269 height 35
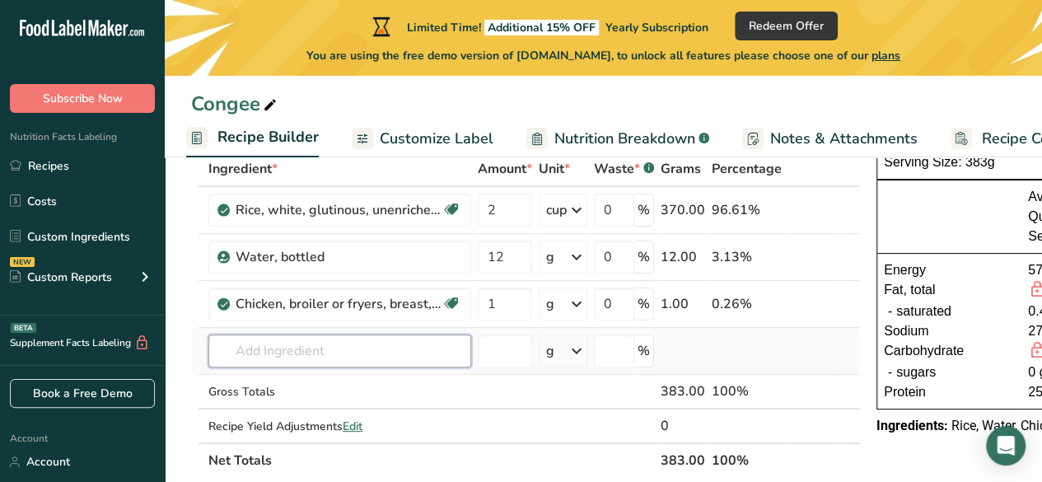
click at [345, 349] on input "text" at bounding box center [339, 351] width 263 height 33
type input "1"
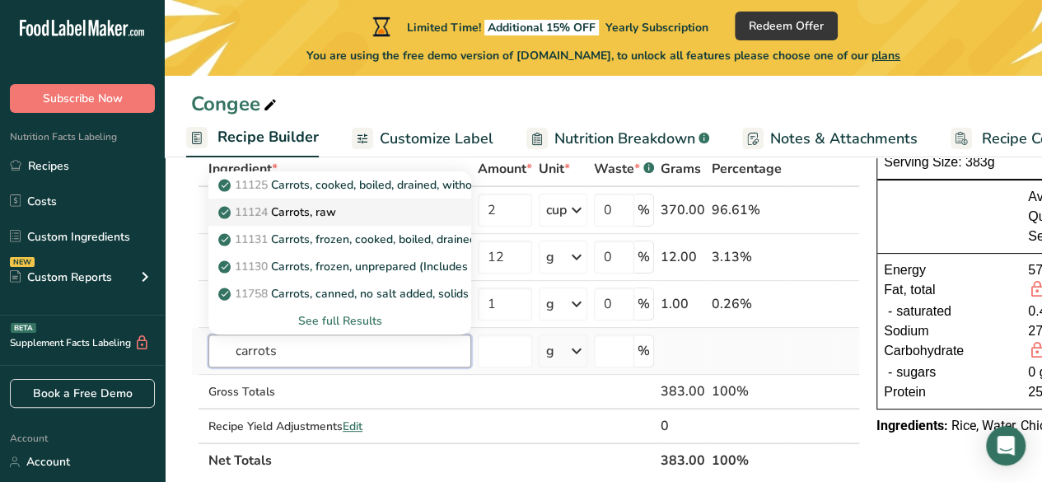
type input "carrots"
click at [369, 205] on div "11124 Carrots, raw" at bounding box center [327, 212] width 210 height 17
type input "Carrots, raw"
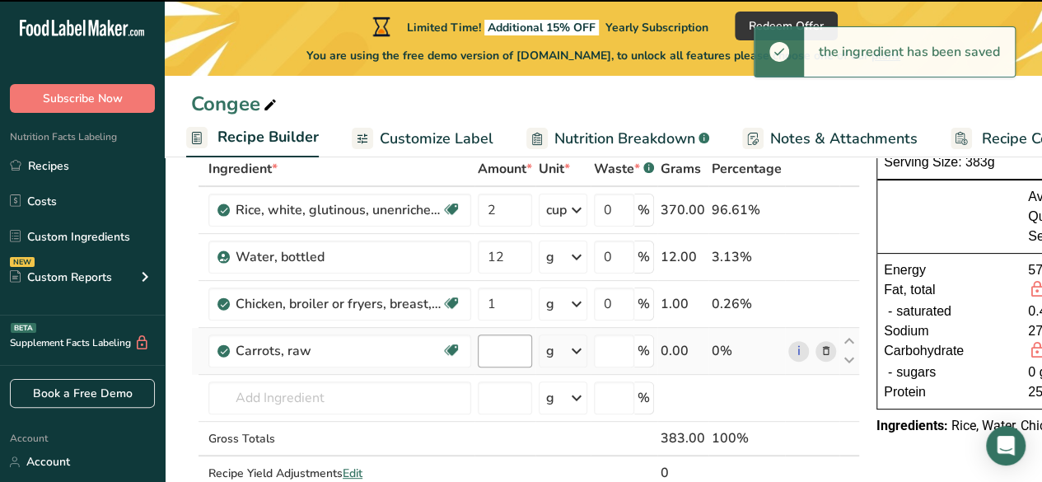
type input "0"
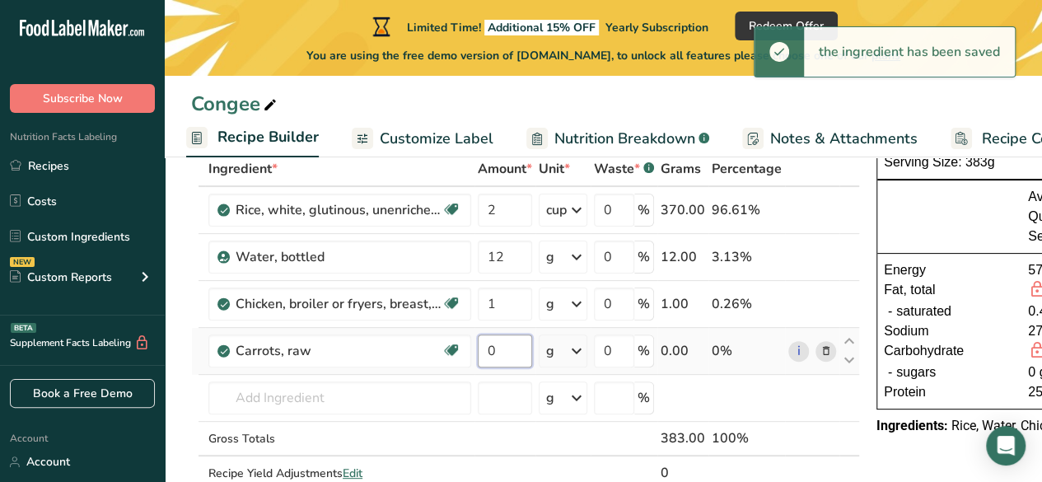
click at [522, 356] on input "0" at bounding box center [505, 351] width 54 height 33
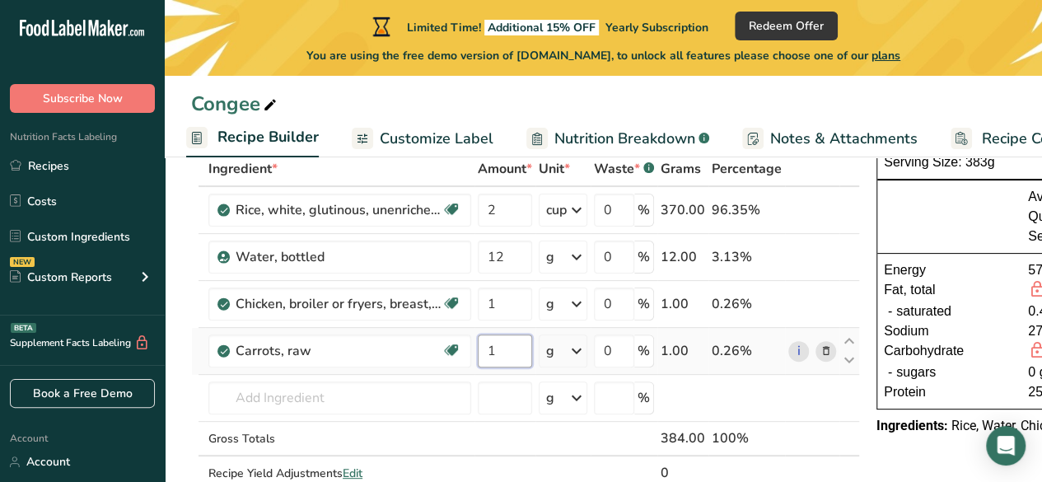
type input "1"
click at [564, 345] on div "Ingredient * Amount * Unit * Waste * .a-a{fill:#347362;}.b-a{fill:#fff;} Grams …" at bounding box center [525, 338] width 669 height 373
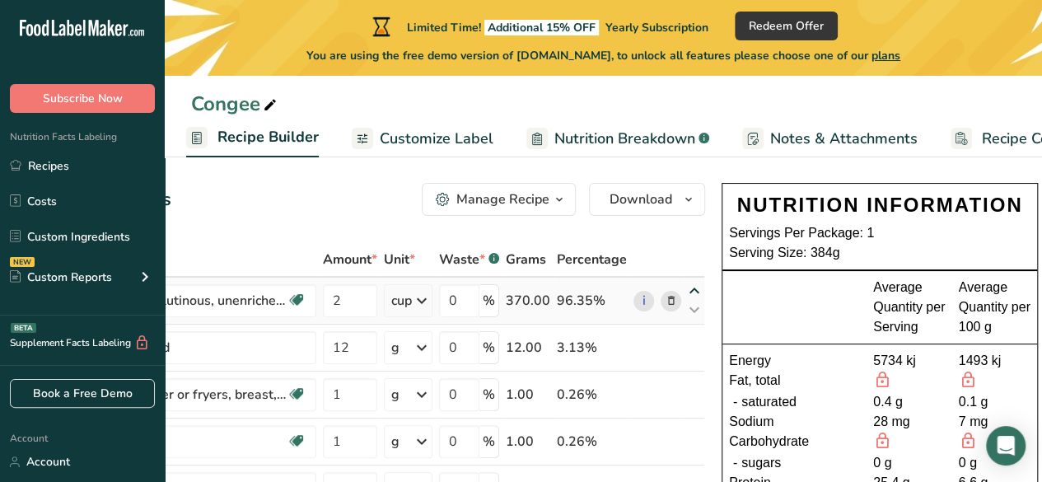
scroll to position [10, 0]
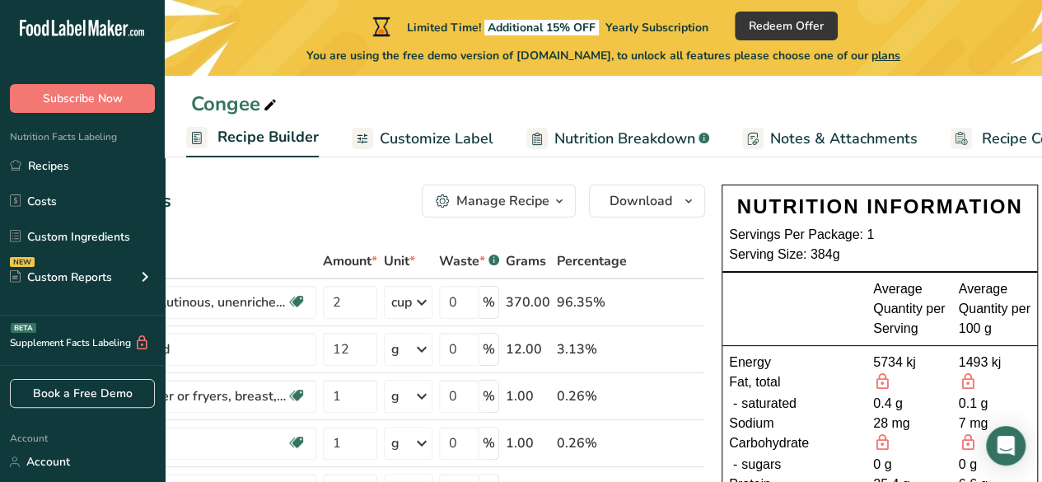
click at [221, 213] on div "Add Ingredients Manage Recipe Delete Recipe Duplicate Recipe Scale Recipe Save …" at bounding box center [370, 201] width 669 height 33
